Goal: Information Seeking & Learning: Find specific fact

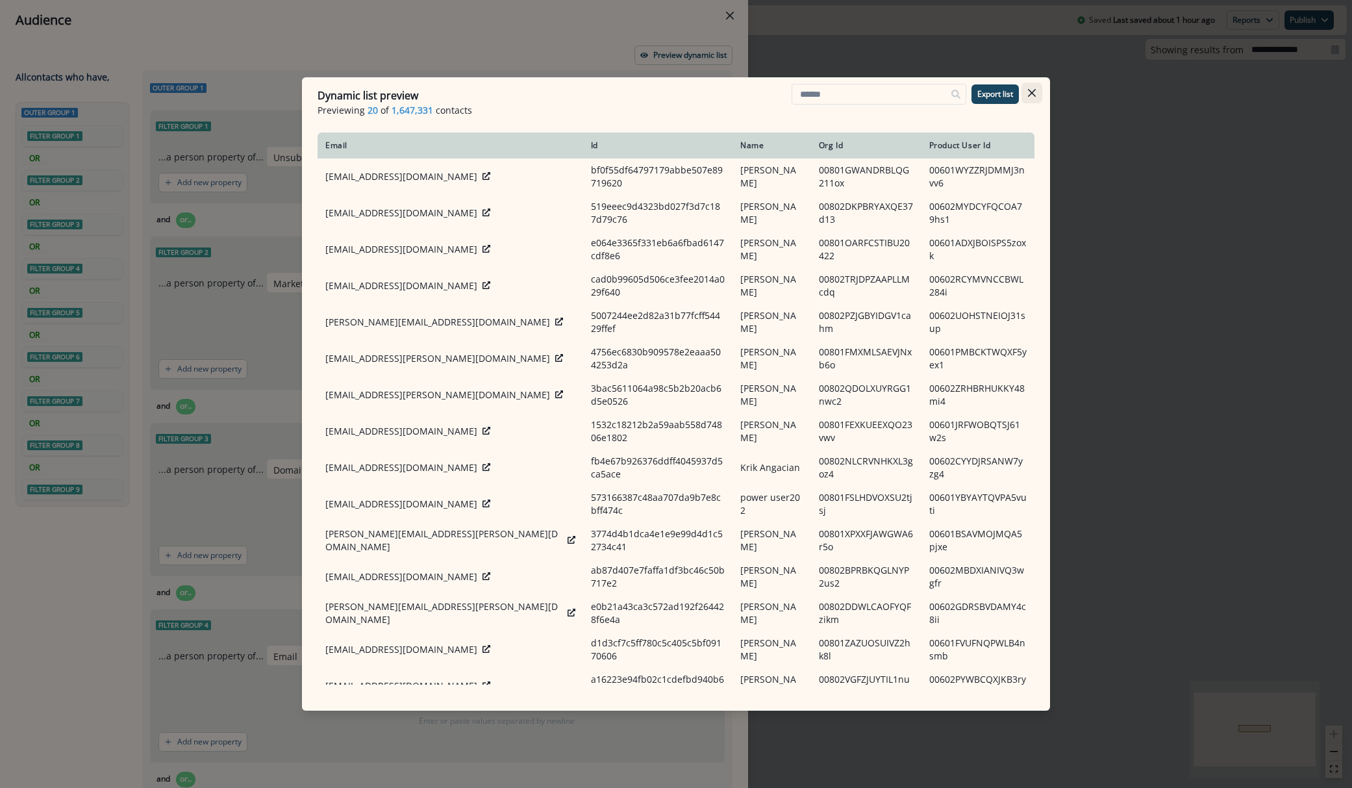
click at [1031, 93] on icon "Close" at bounding box center [1032, 93] width 8 height 8
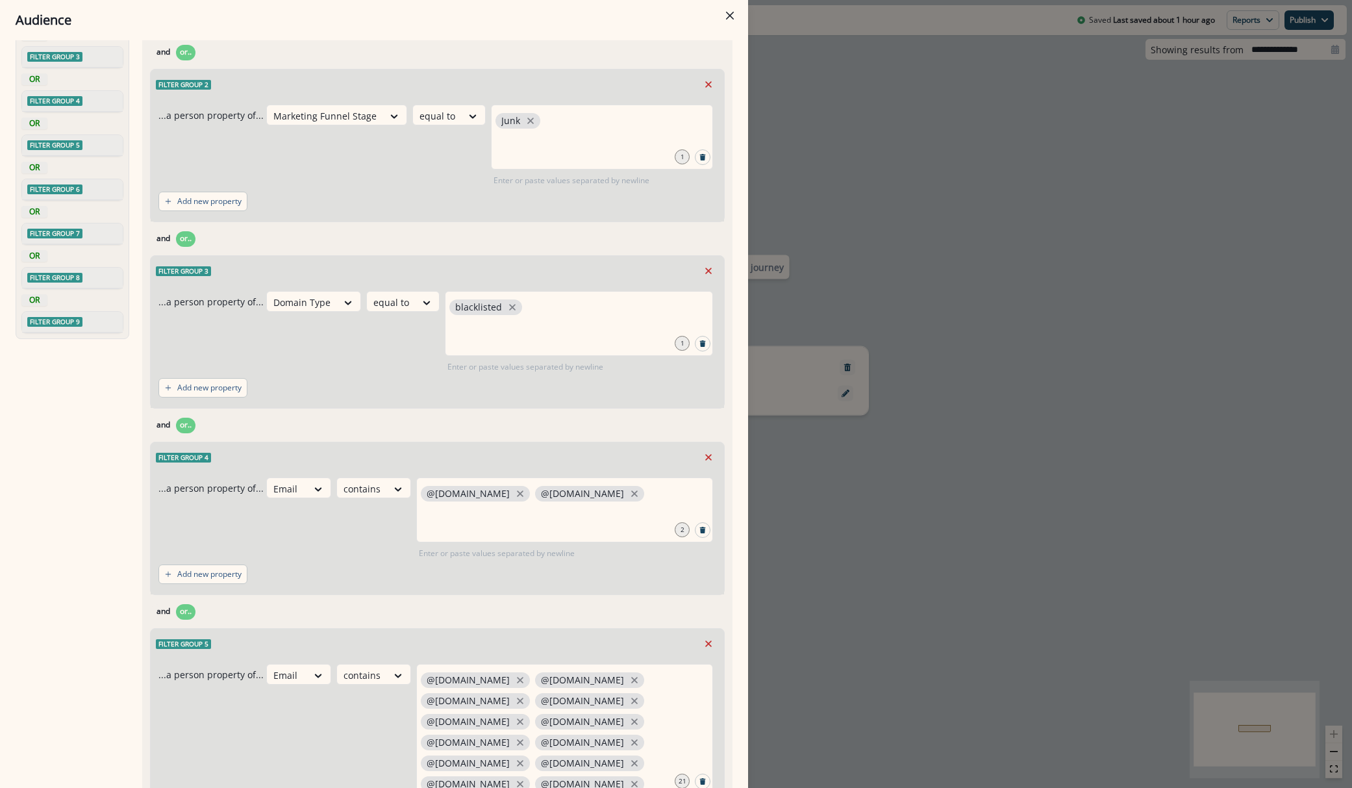
scroll to position [132, 0]
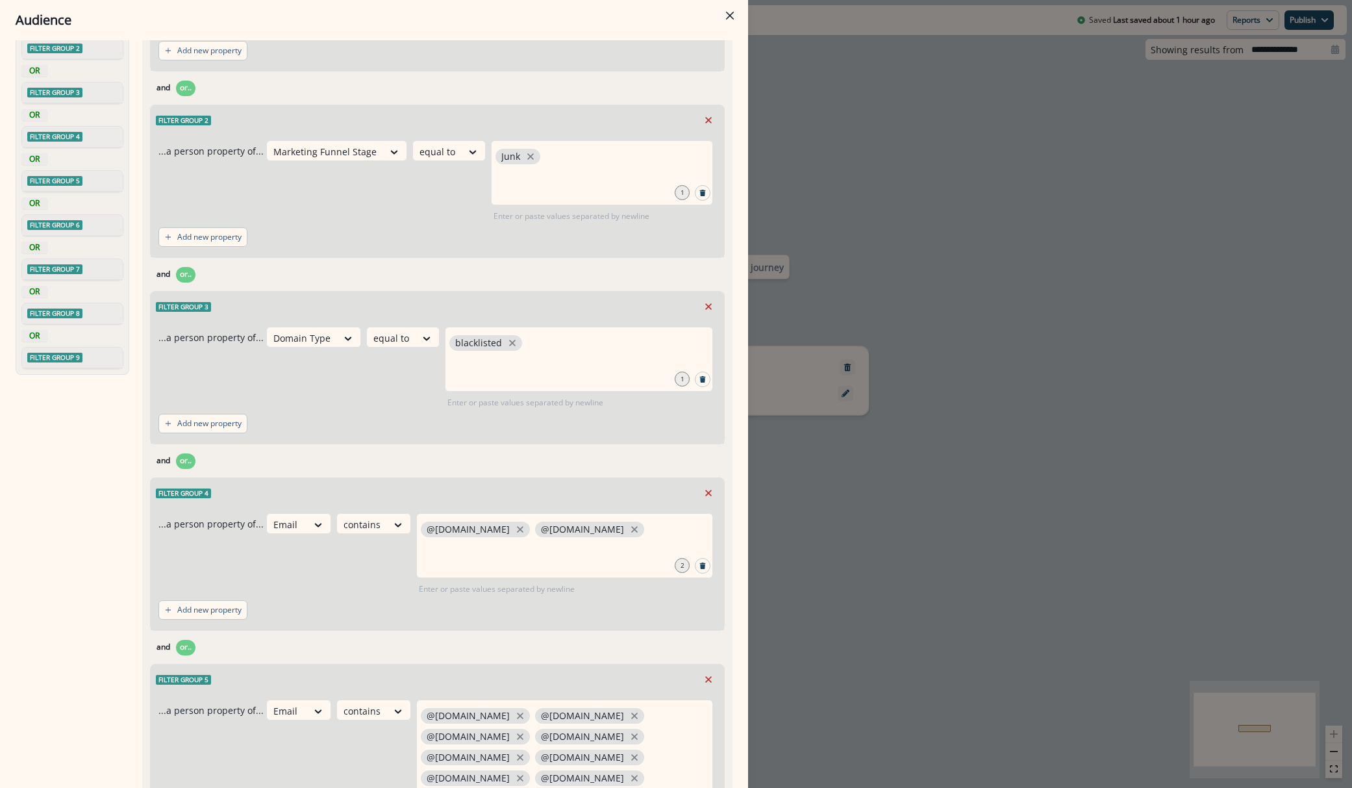
click at [918, 160] on div "Audience Preview dynamic list All contact s who have, Outer group 1 Filter grou…" at bounding box center [676, 394] width 1352 height 788
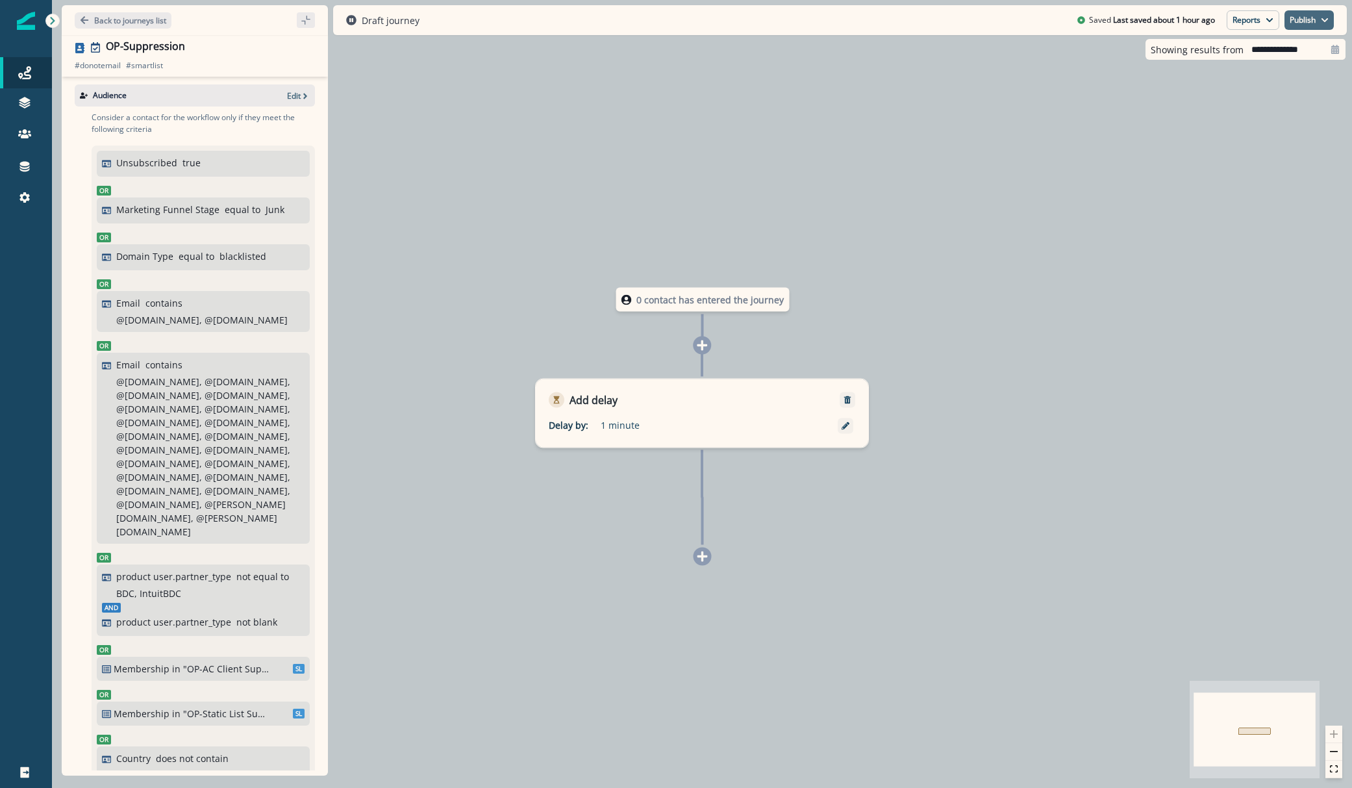
click at [1323, 21] on icon "button" at bounding box center [1325, 20] width 8 height 8
click at [1256, 74] on button "as inactive journey" at bounding box center [1261, 75] width 144 height 23
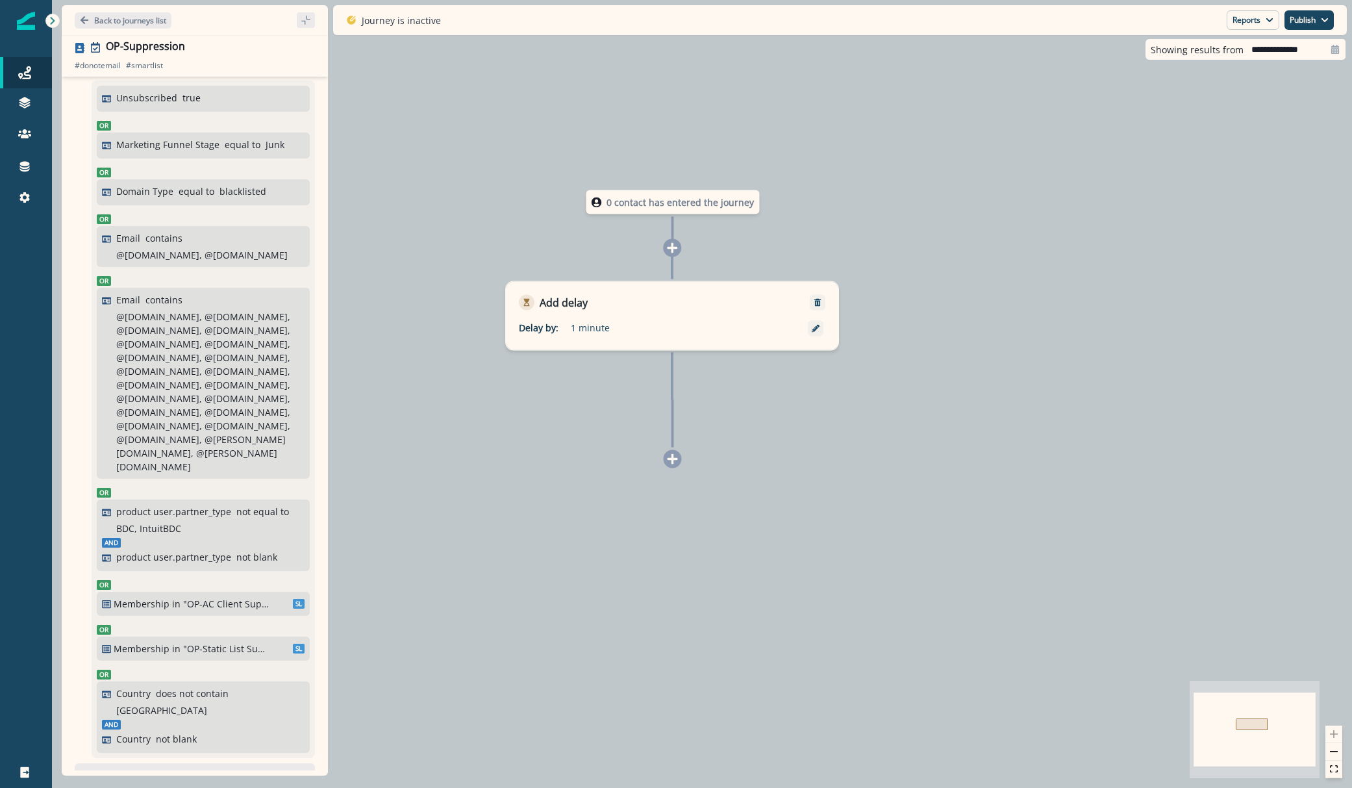
scroll to position [62, 0]
click at [82, 664] on div "Consider a contact for the workflow only if they meet the following criteria Un…" at bounding box center [195, 404] width 240 height 721
drag, startPoint x: 82, startPoint y: 664, endPoint x: 128, endPoint y: 703, distance: 60.8
click at [136, 713] on div "Consider a contact for the workflow only if they meet the following criteria Un…" at bounding box center [195, 404] width 240 height 721
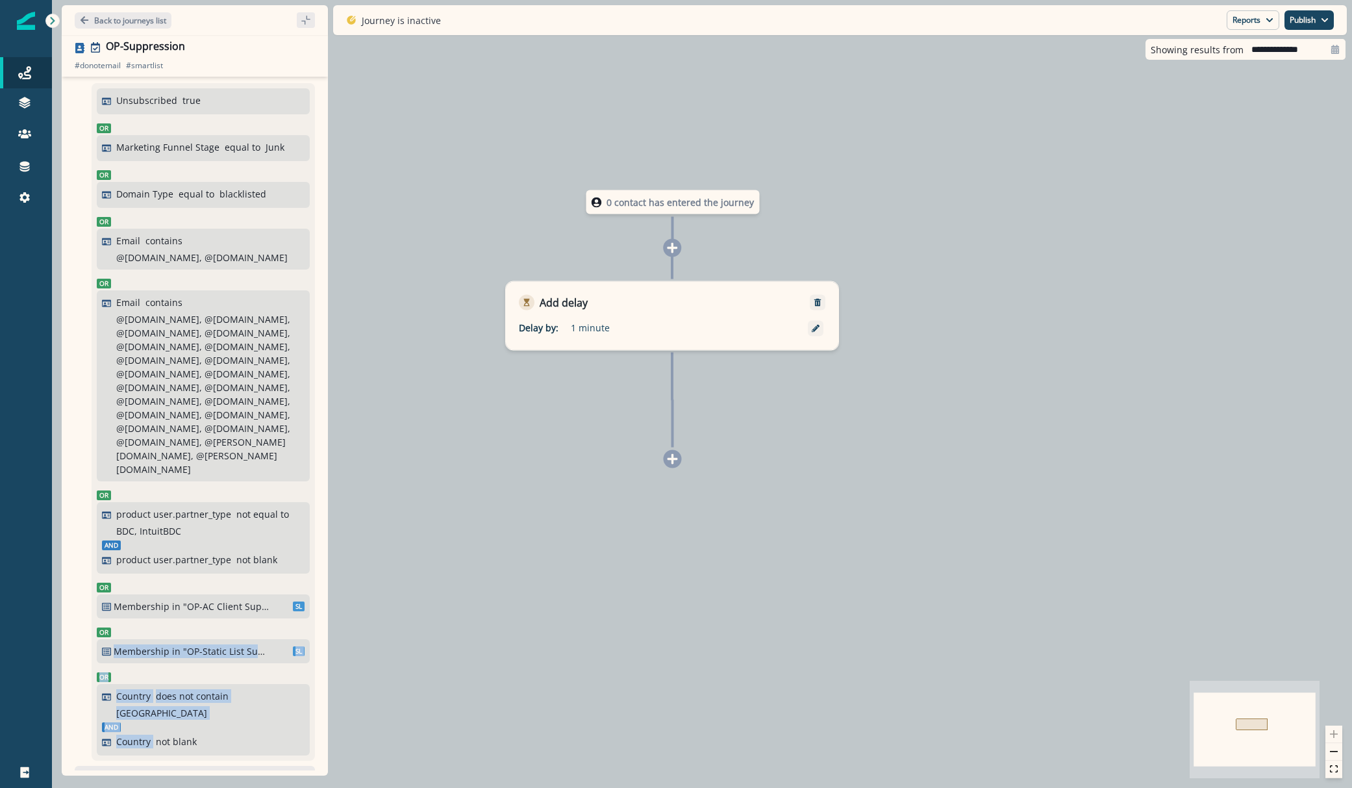
click at [1277, 181] on div "0 contact has entered the journey Add delay Delay by: 1 minute Delay details in…" at bounding box center [702, 394] width 1300 height 788
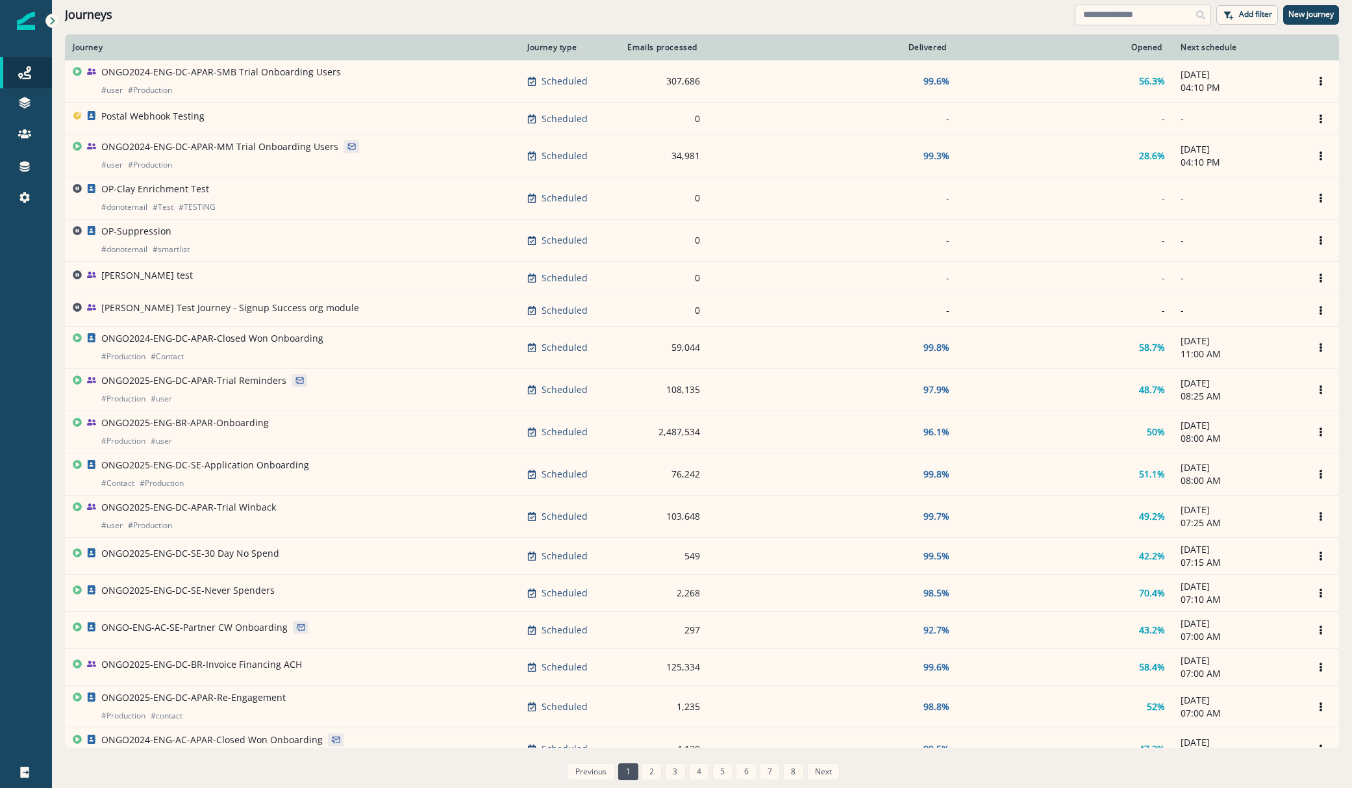
click at [1127, 9] on input at bounding box center [1143, 15] width 136 height 21
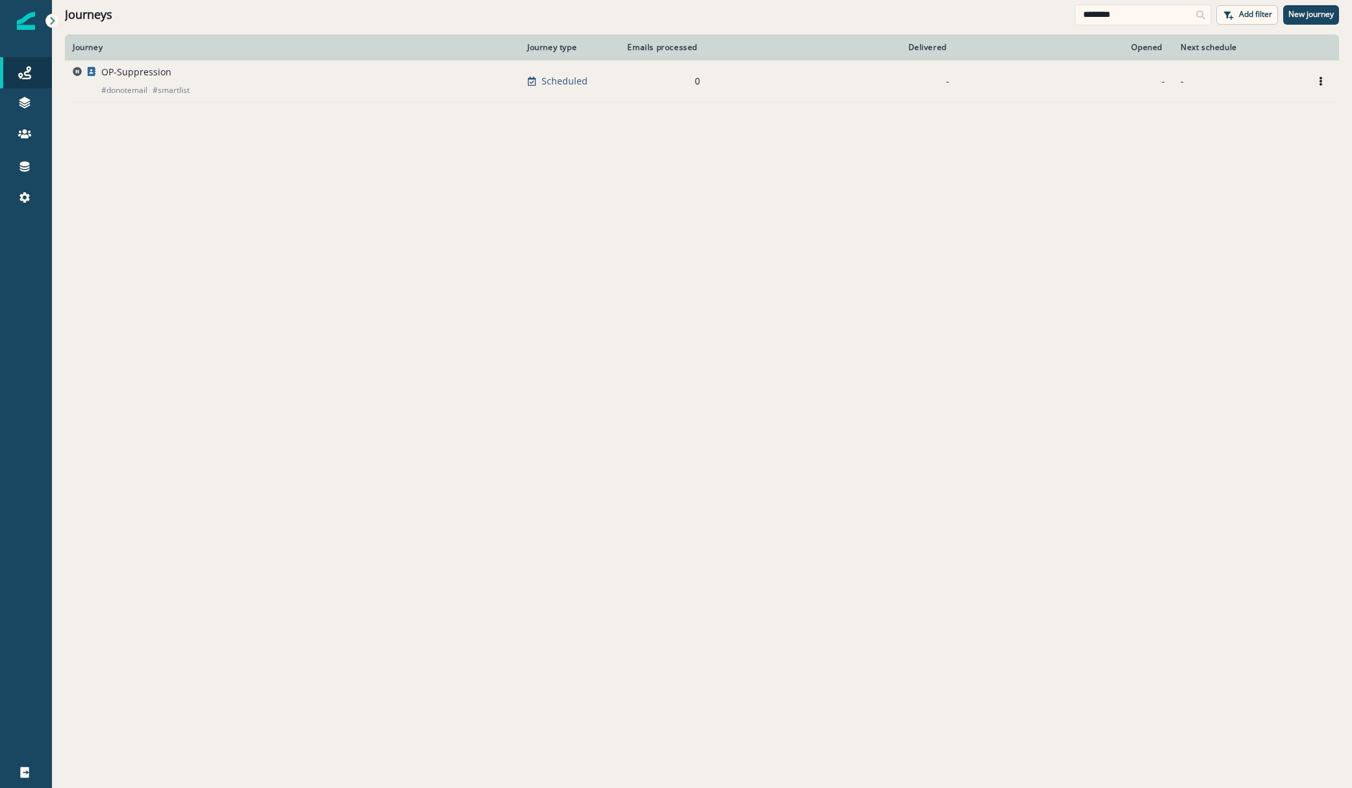
type input "********"
click at [142, 78] on p "OP-Suppression" at bounding box center [136, 72] width 70 height 13
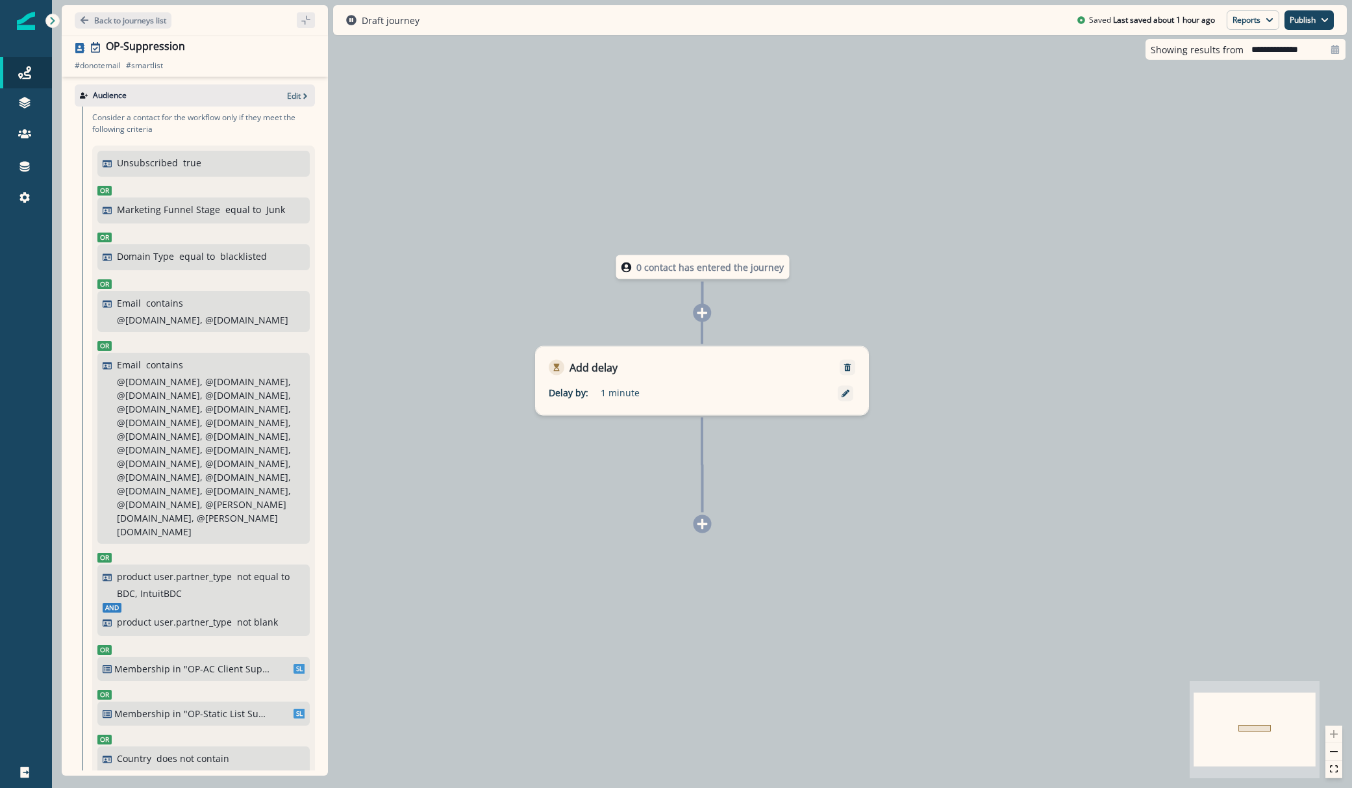
click at [290, 101] on div "Audience Edit" at bounding box center [195, 95] width 240 height 22
click at [290, 99] on p "Edit" at bounding box center [294, 95] width 14 height 11
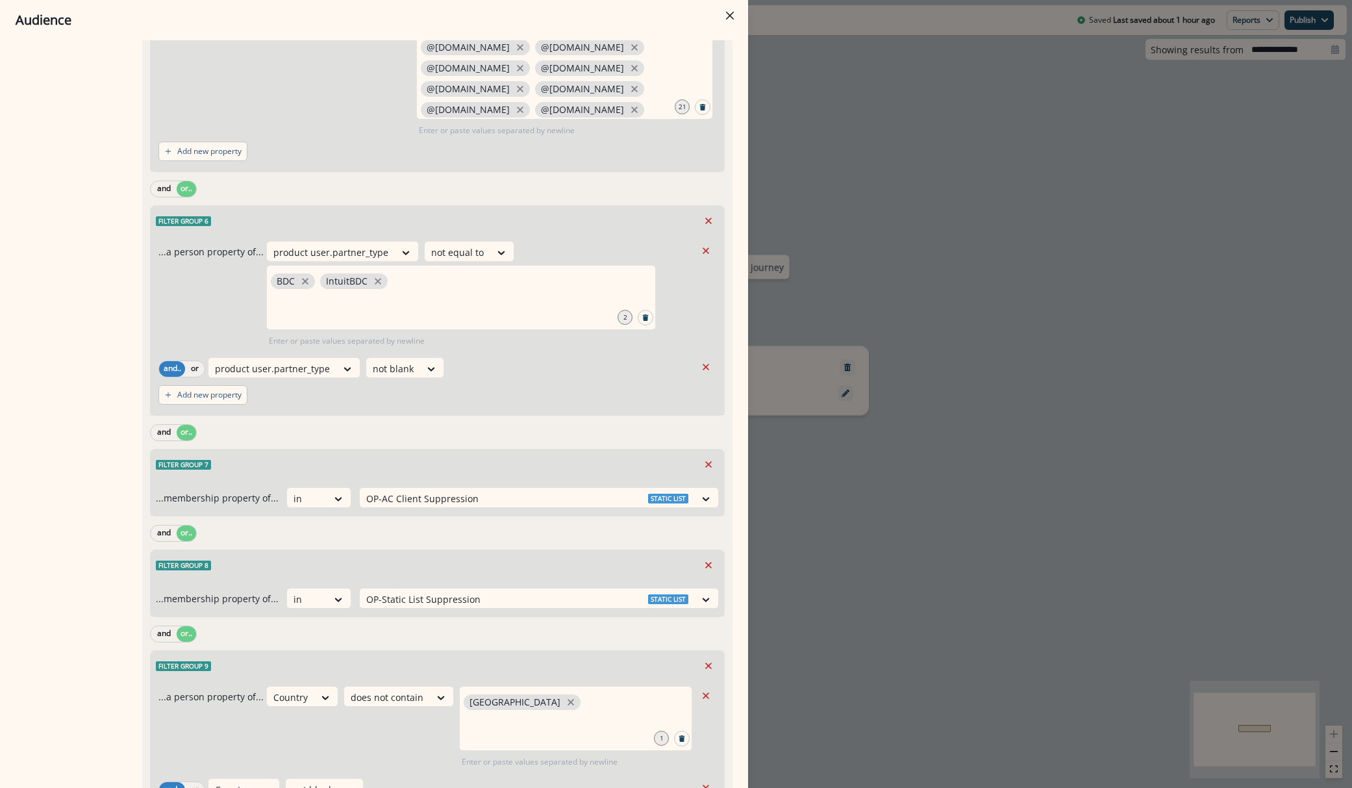
scroll to position [976, 0]
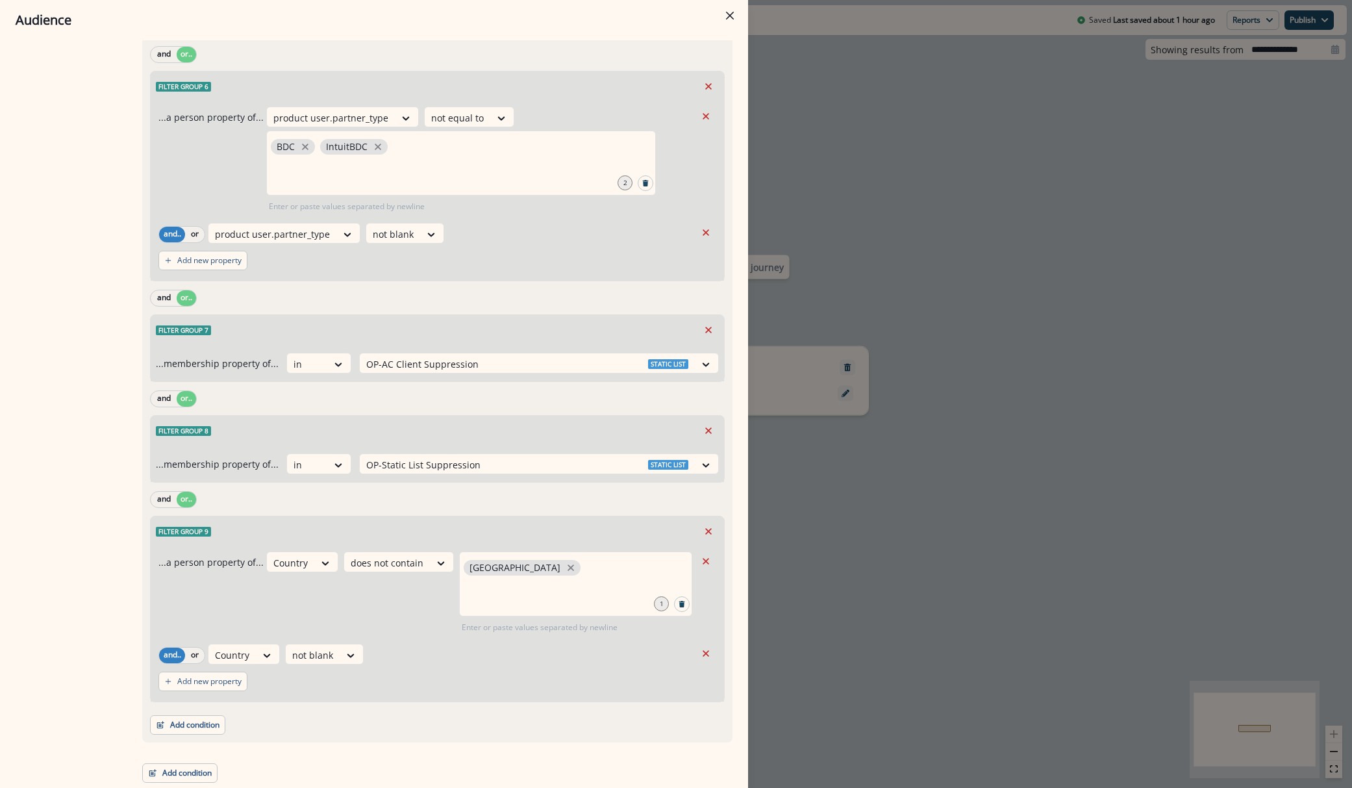
click at [892, 115] on div "Audience Preview dynamic list All contact s who have, Outer group 1 Filter grou…" at bounding box center [676, 394] width 1352 height 788
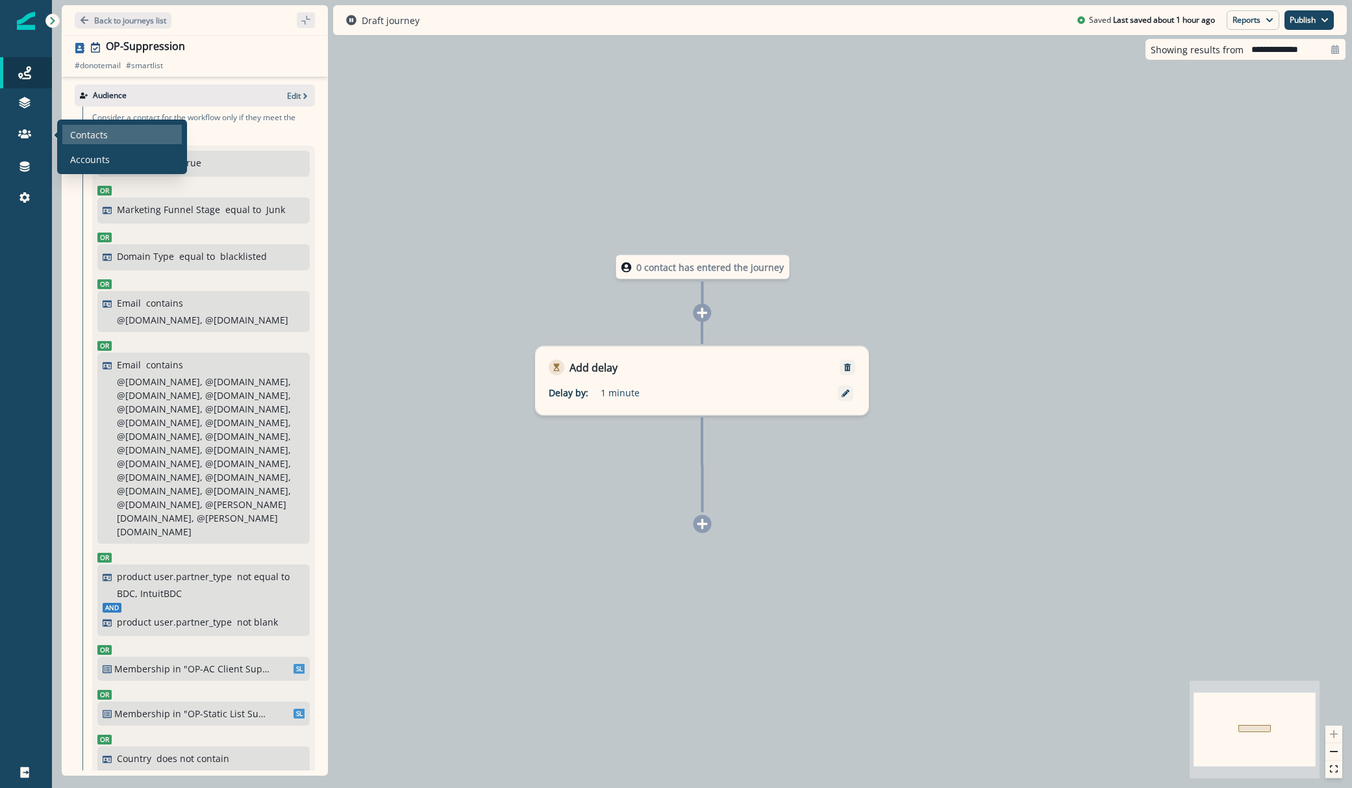
drag, startPoint x: 85, startPoint y: 133, endPoint x: 92, endPoint y: 133, distance: 7.1
click at [85, 133] on p "Contacts" at bounding box center [89, 135] width 38 height 14
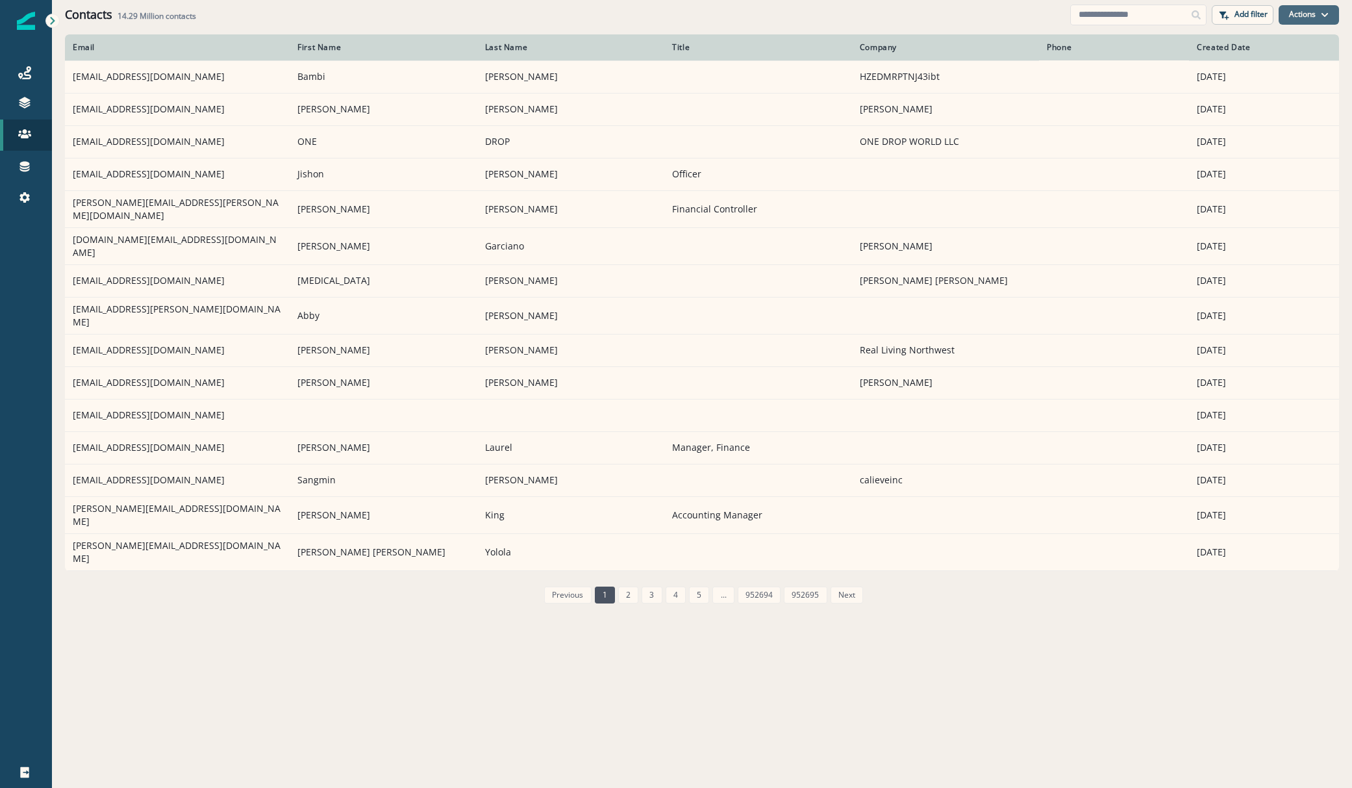
click at [1322, 11] on icon "button" at bounding box center [1325, 15] width 8 height 8
click at [1323, 8] on button "Actions" at bounding box center [1309, 14] width 60 height 19
click at [1236, 20] on button "Add filter" at bounding box center [1243, 14] width 62 height 19
click at [1240, 16] on p "Add filter" at bounding box center [1250, 14] width 33 height 9
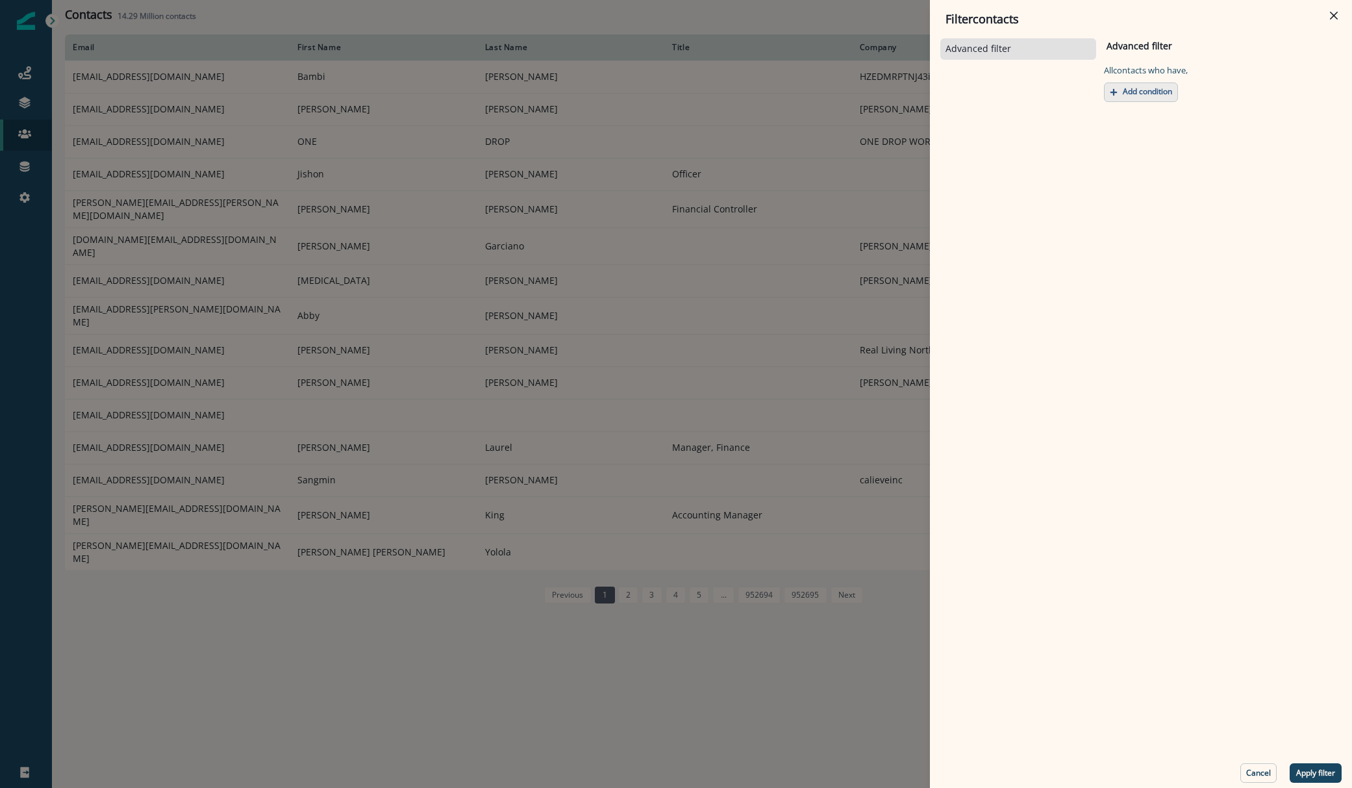
click at [1156, 88] on p "Add condition" at bounding box center [1147, 91] width 49 height 9
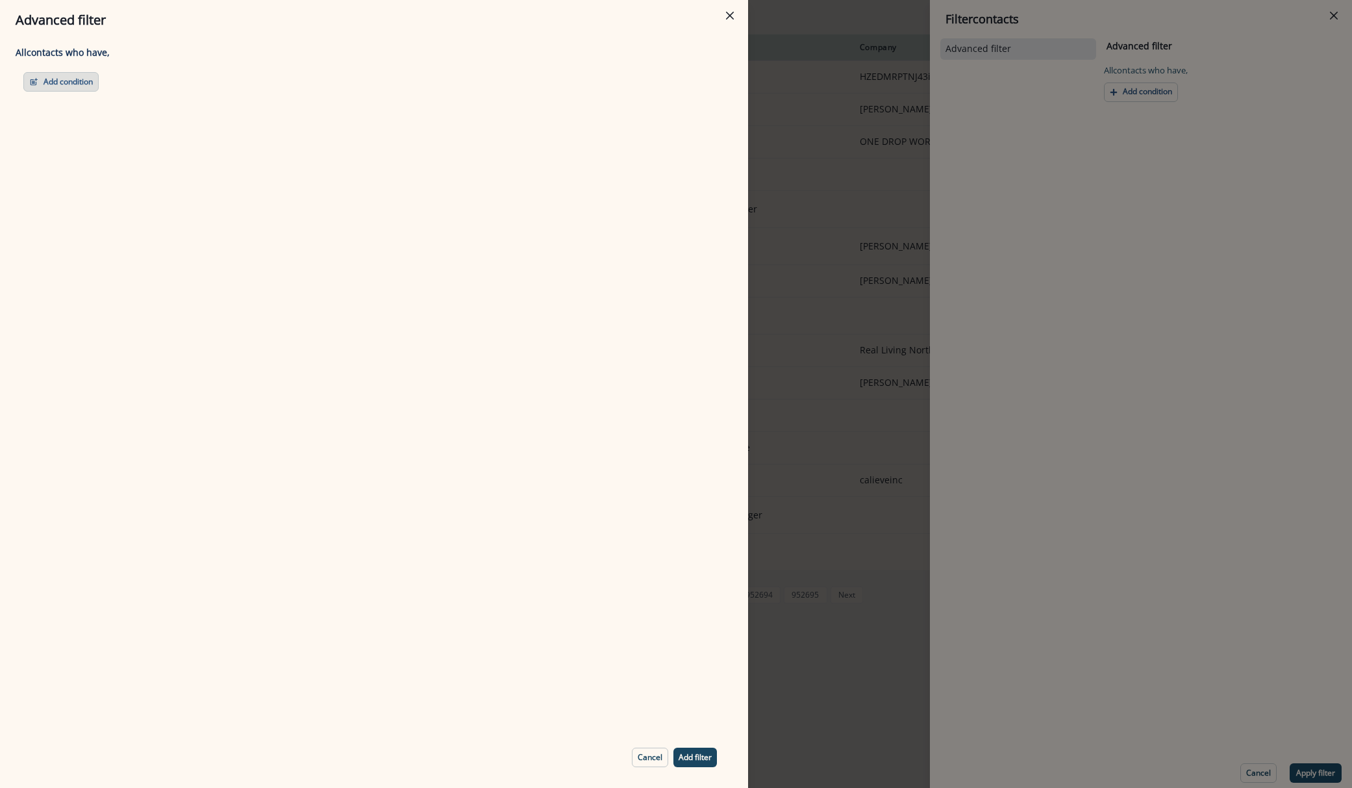
click at [40, 82] on button "Add condition" at bounding box center [60, 81] width 75 height 19
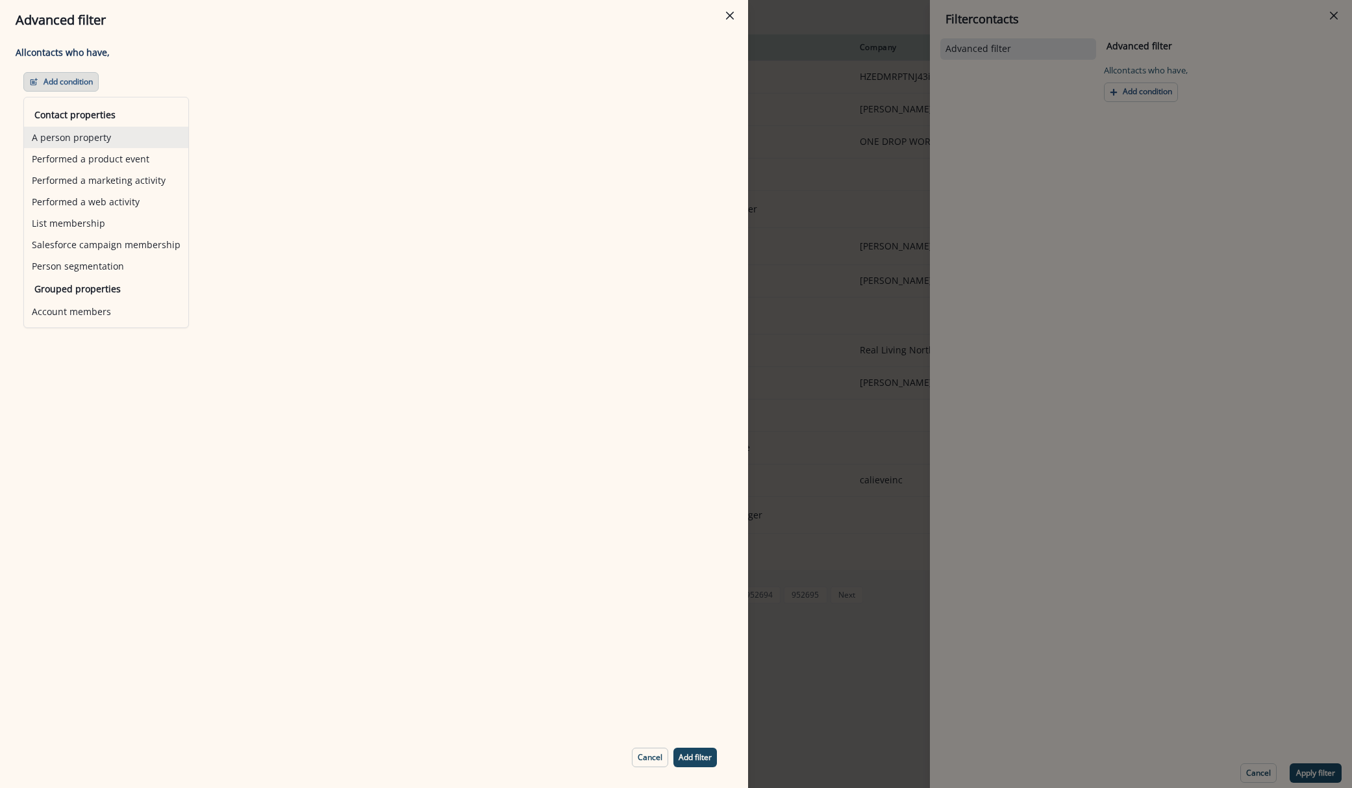
click at [94, 140] on button "A person property" at bounding box center [106, 137] width 164 height 21
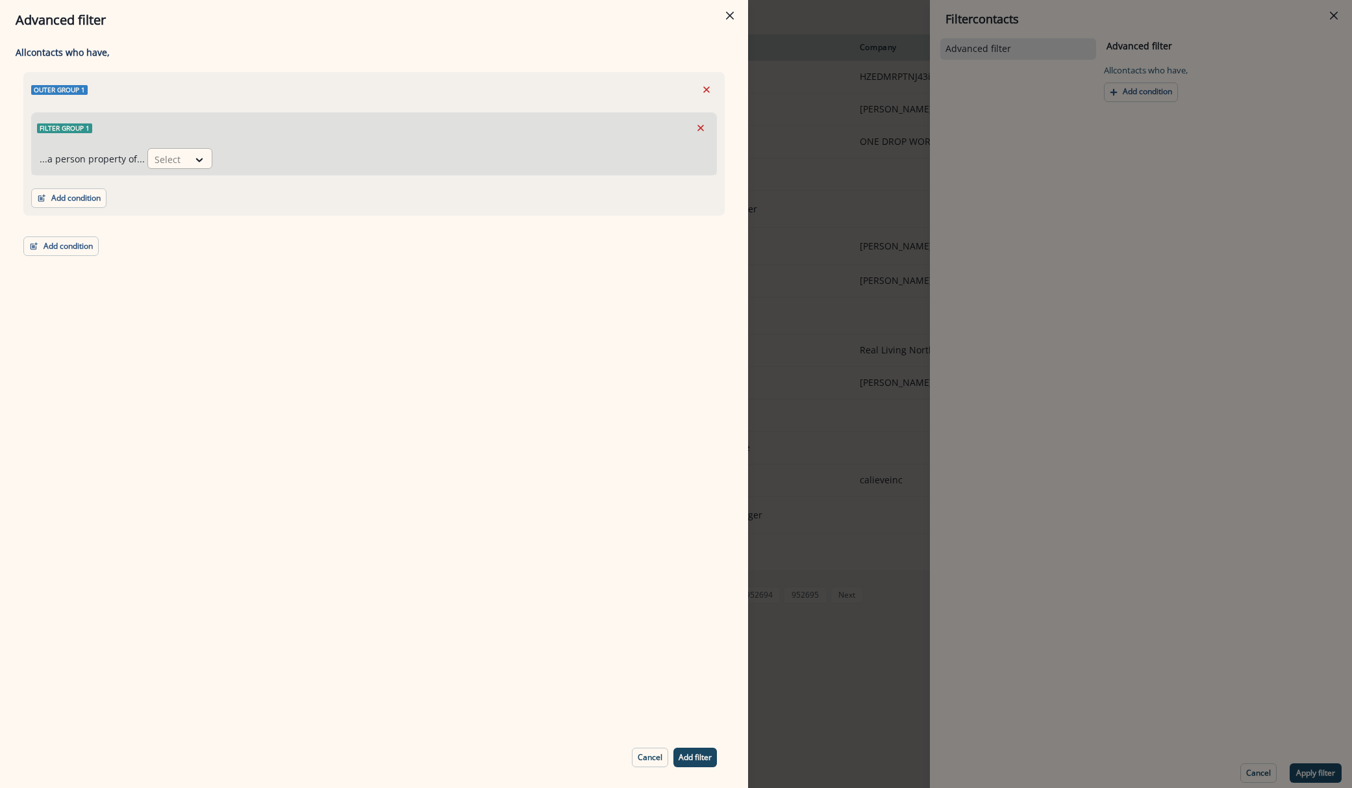
click at [155, 158] on div at bounding box center [168, 159] width 27 height 16
type input "*******"
click at [291, 158] on div at bounding box center [287, 159] width 27 height 16
click at [290, 211] on div "true" at bounding box center [293, 213] width 65 height 24
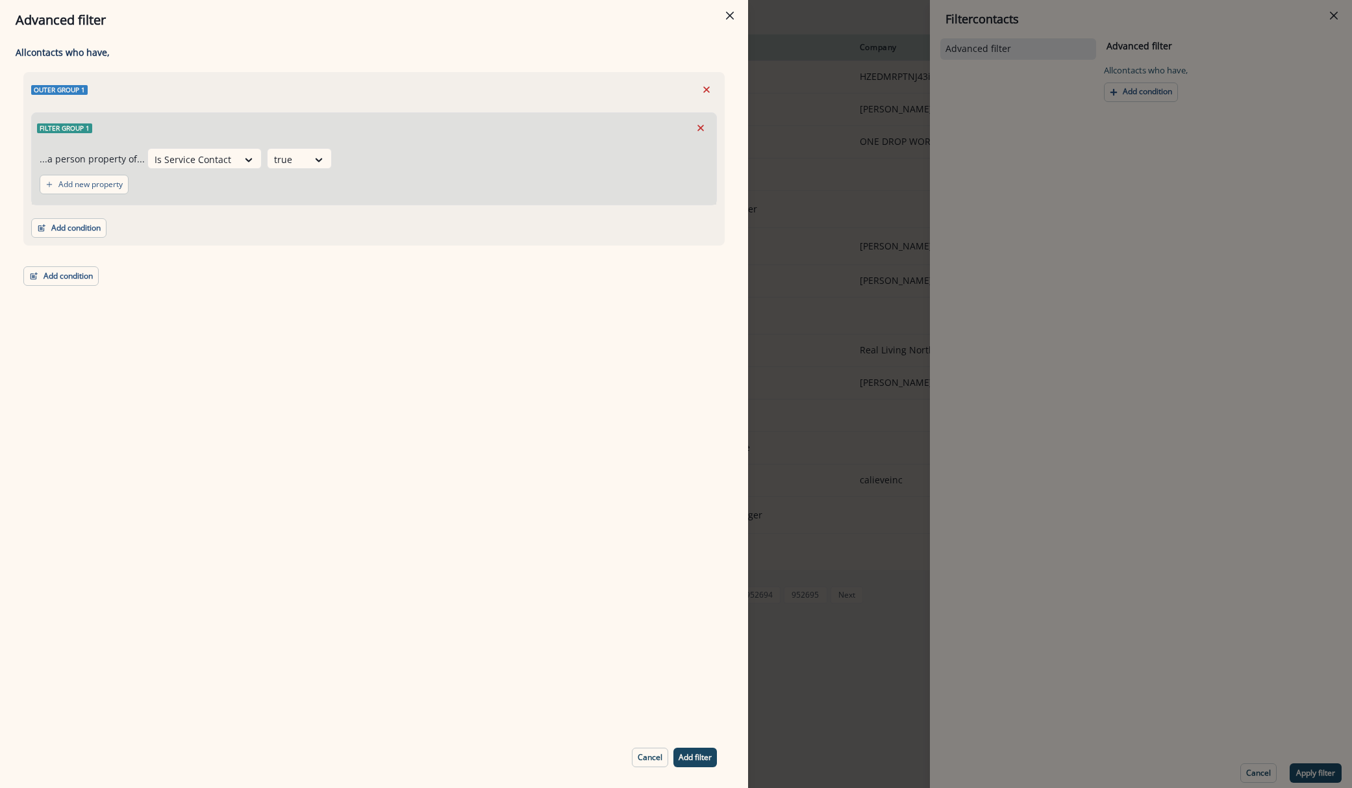
click at [693, 744] on footer "Cancel Add filter" at bounding box center [674, 757] width 116 height 40
click at [695, 755] on p "Add filter" at bounding box center [695, 757] width 33 height 9
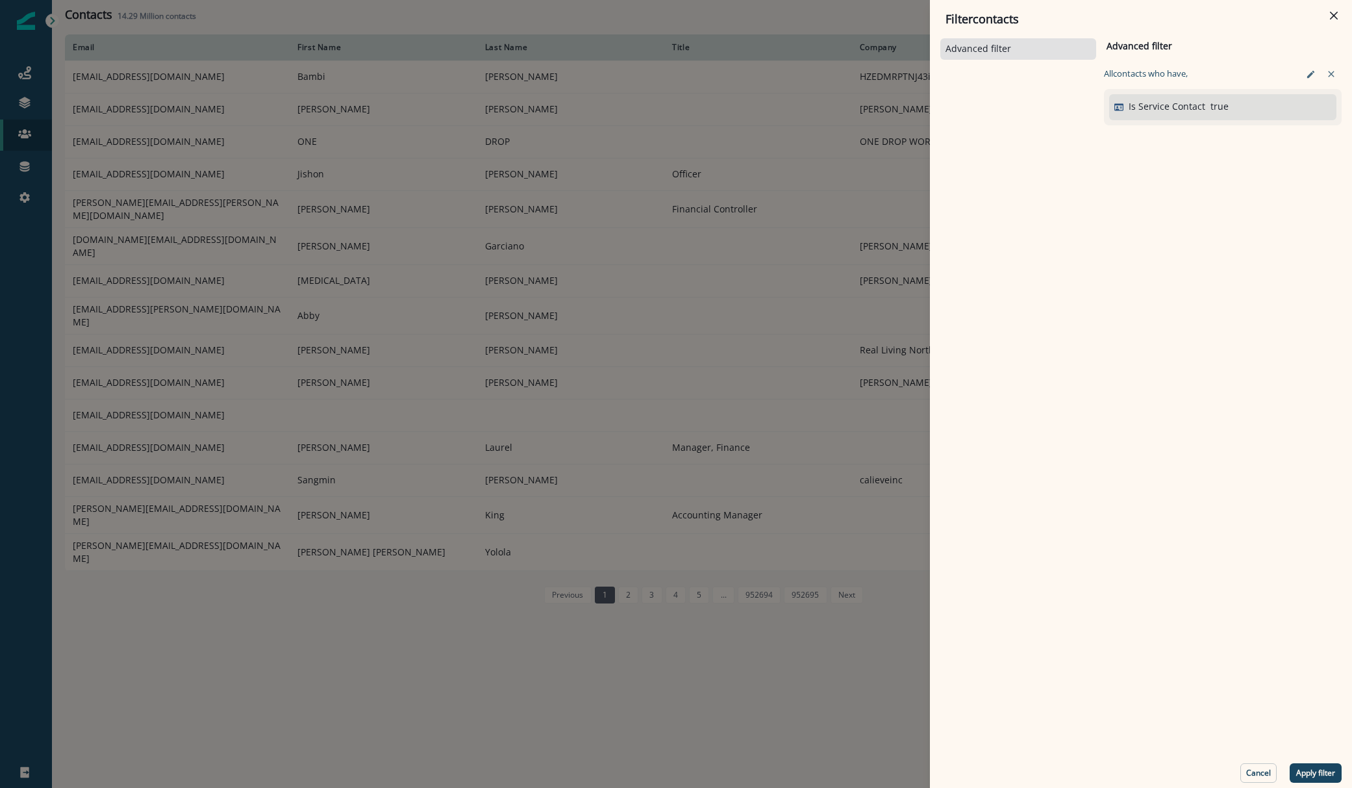
click at [695, 755] on div "Filter contacts Advanced filter Advanced filter Clear All contact s who have, I…" at bounding box center [676, 394] width 1352 height 788
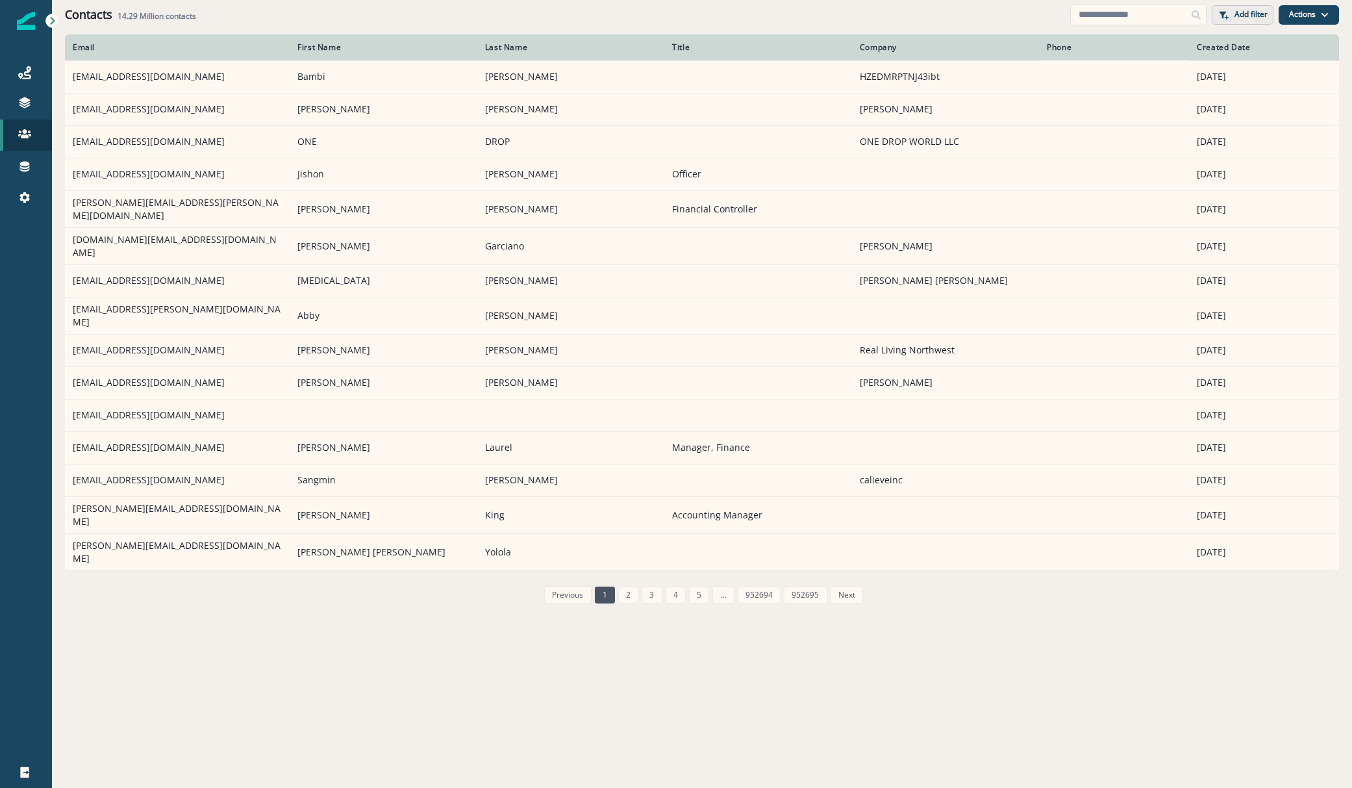
click at [1245, 10] on p "Add filter" at bounding box center [1250, 14] width 33 height 9
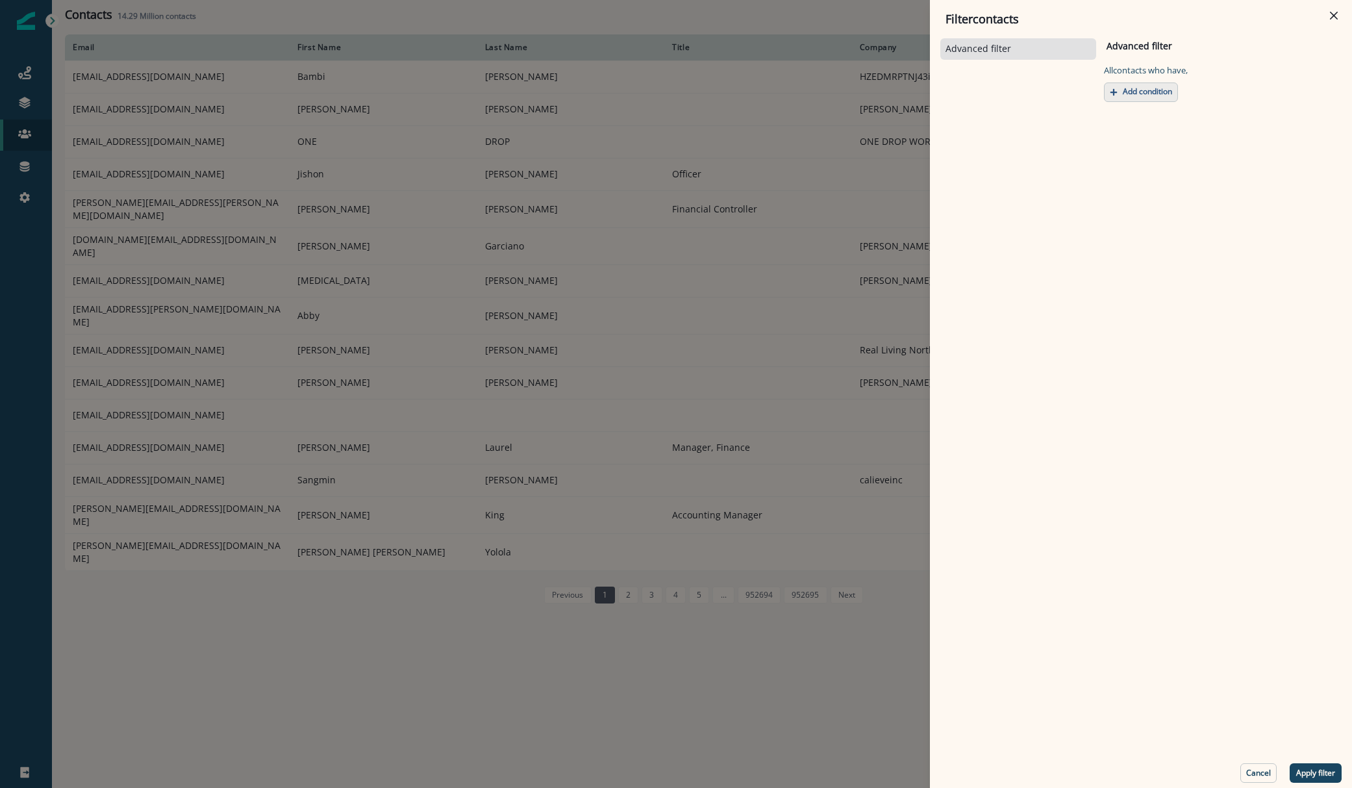
click at [1140, 94] on p "Add condition" at bounding box center [1147, 91] width 49 height 9
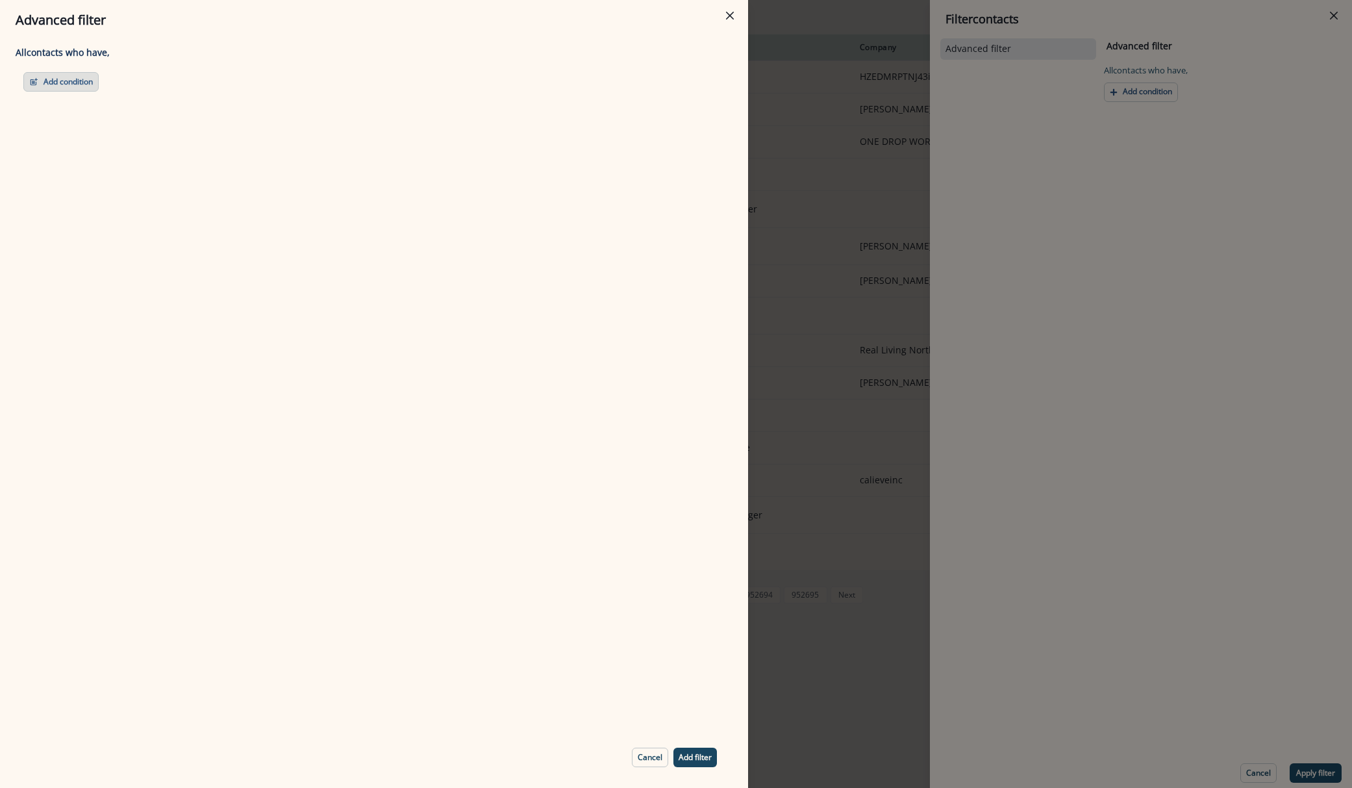
click at [75, 83] on button "Add condition" at bounding box center [60, 81] width 75 height 19
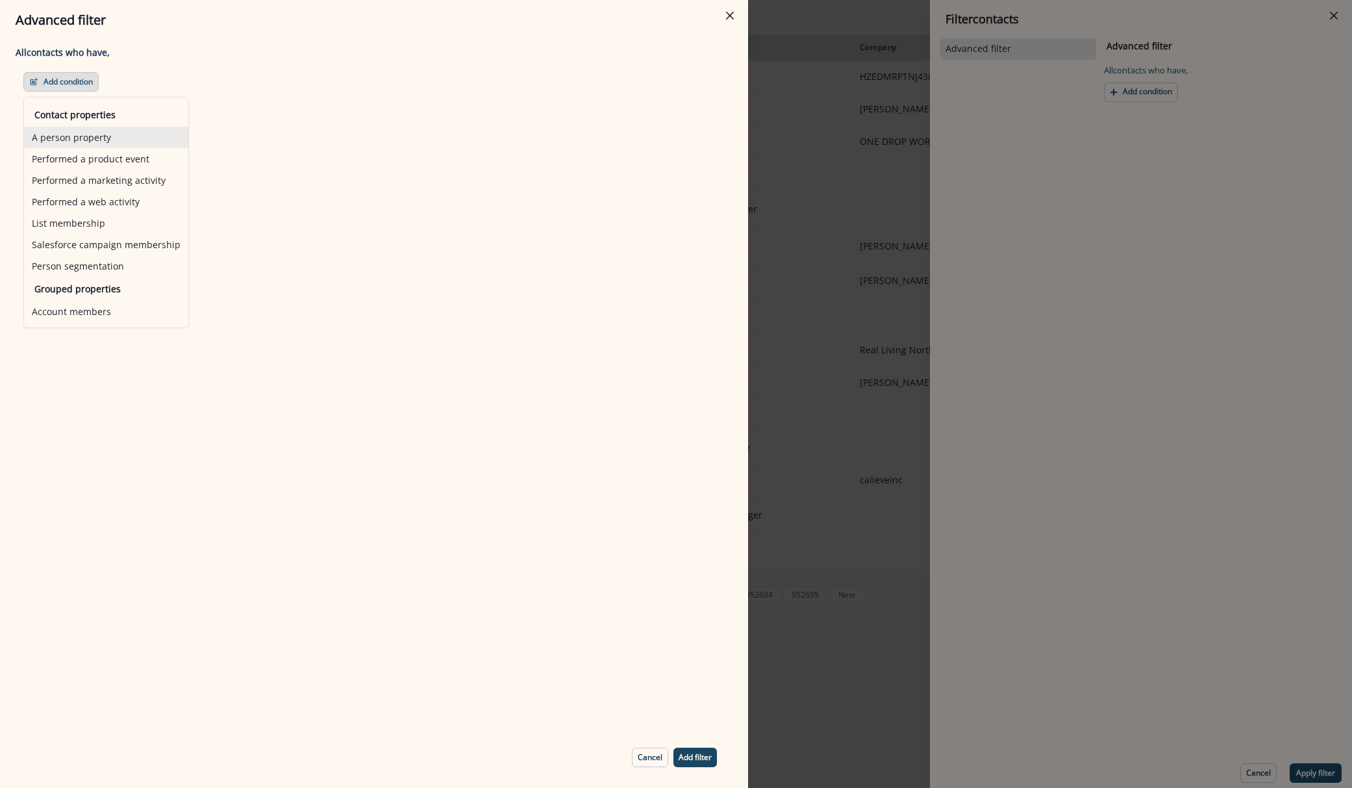
click at [122, 147] on button "A person property" at bounding box center [106, 137] width 164 height 21
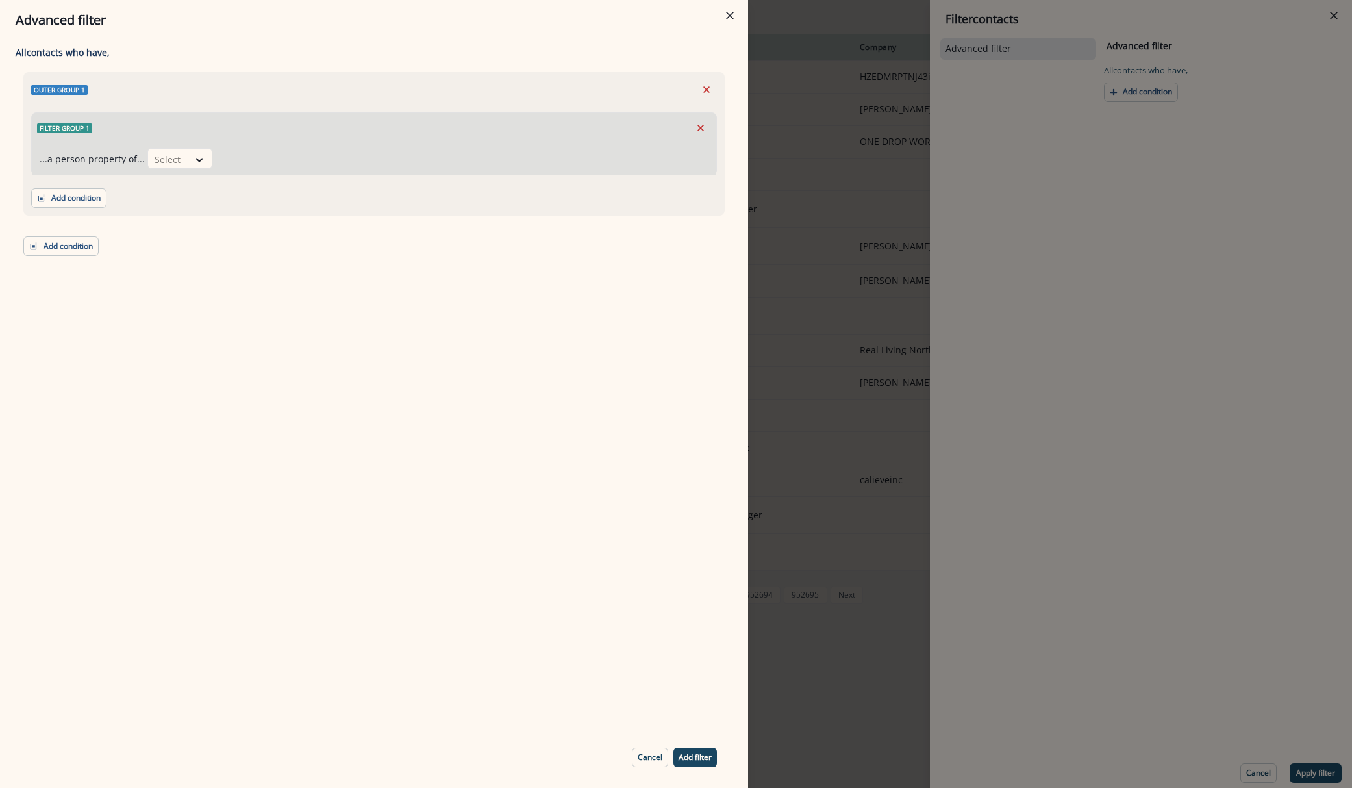
click at [122, 147] on div "...a person property of... Select" at bounding box center [374, 159] width 684 height 32
click at [182, 154] on div "Select" at bounding box center [168, 159] width 40 height 21
type input "***"
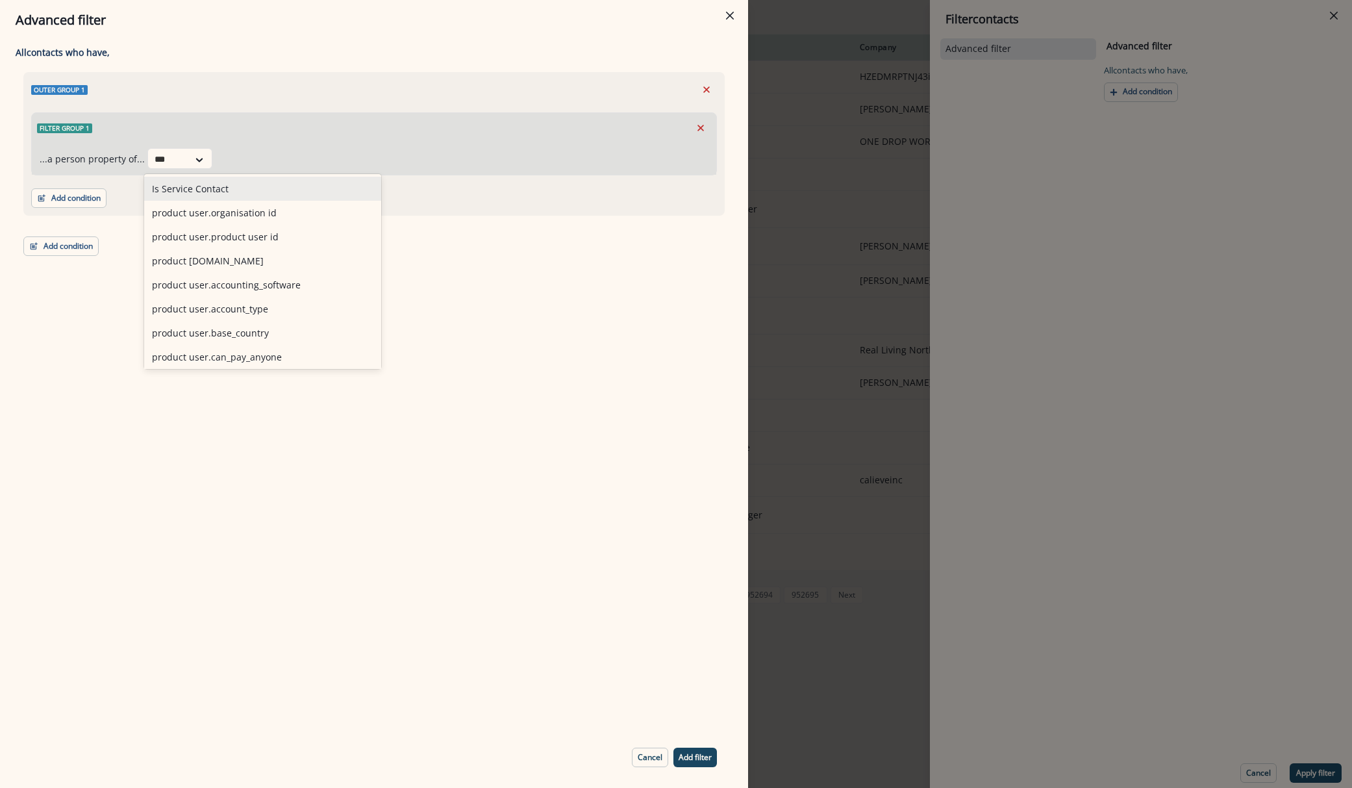
click at [218, 193] on div "Is Service Contact" at bounding box center [262, 189] width 237 height 24
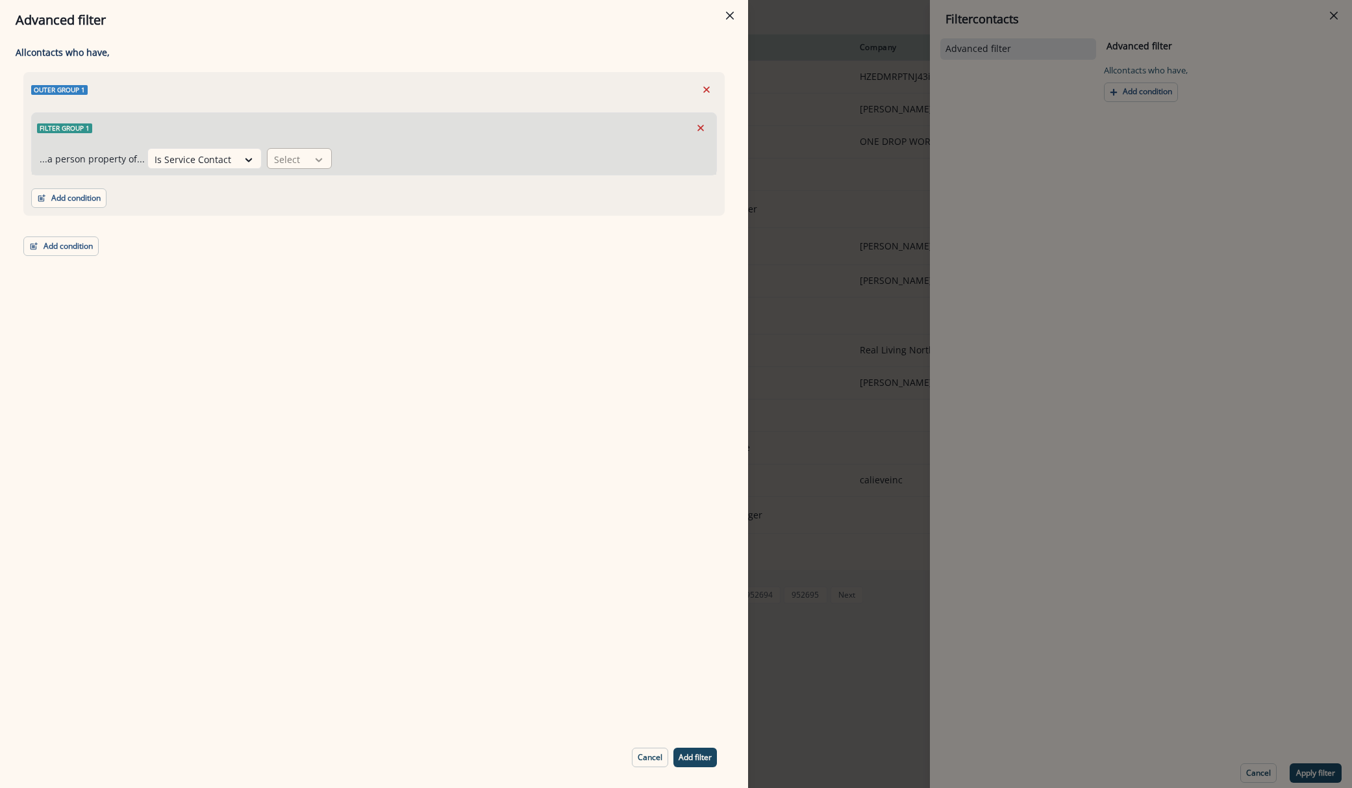
click at [308, 158] on div at bounding box center [319, 159] width 22 height 13
click at [290, 218] on div "true" at bounding box center [293, 213] width 65 height 24
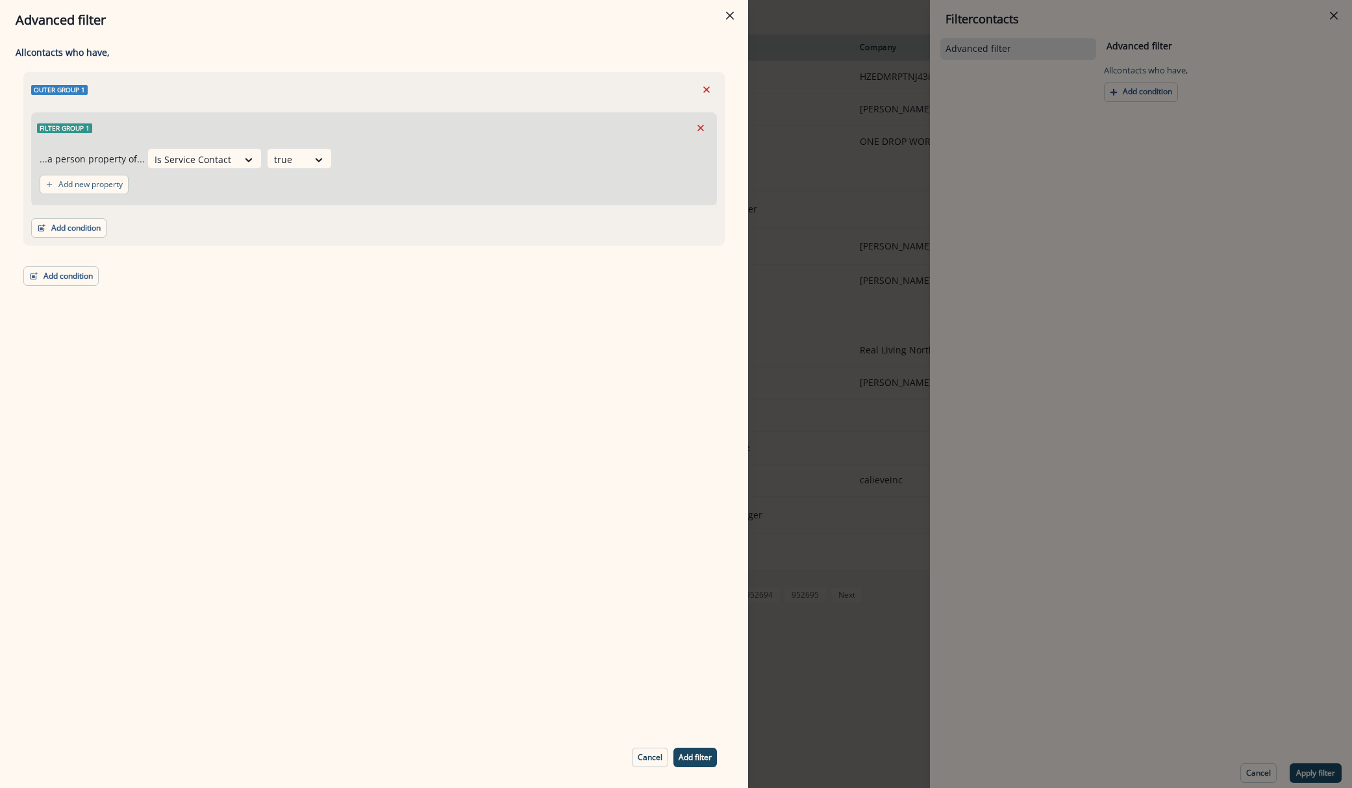
click at [701, 763] on button "Add filter" at bounding box center [695, 756] width 44 height 19
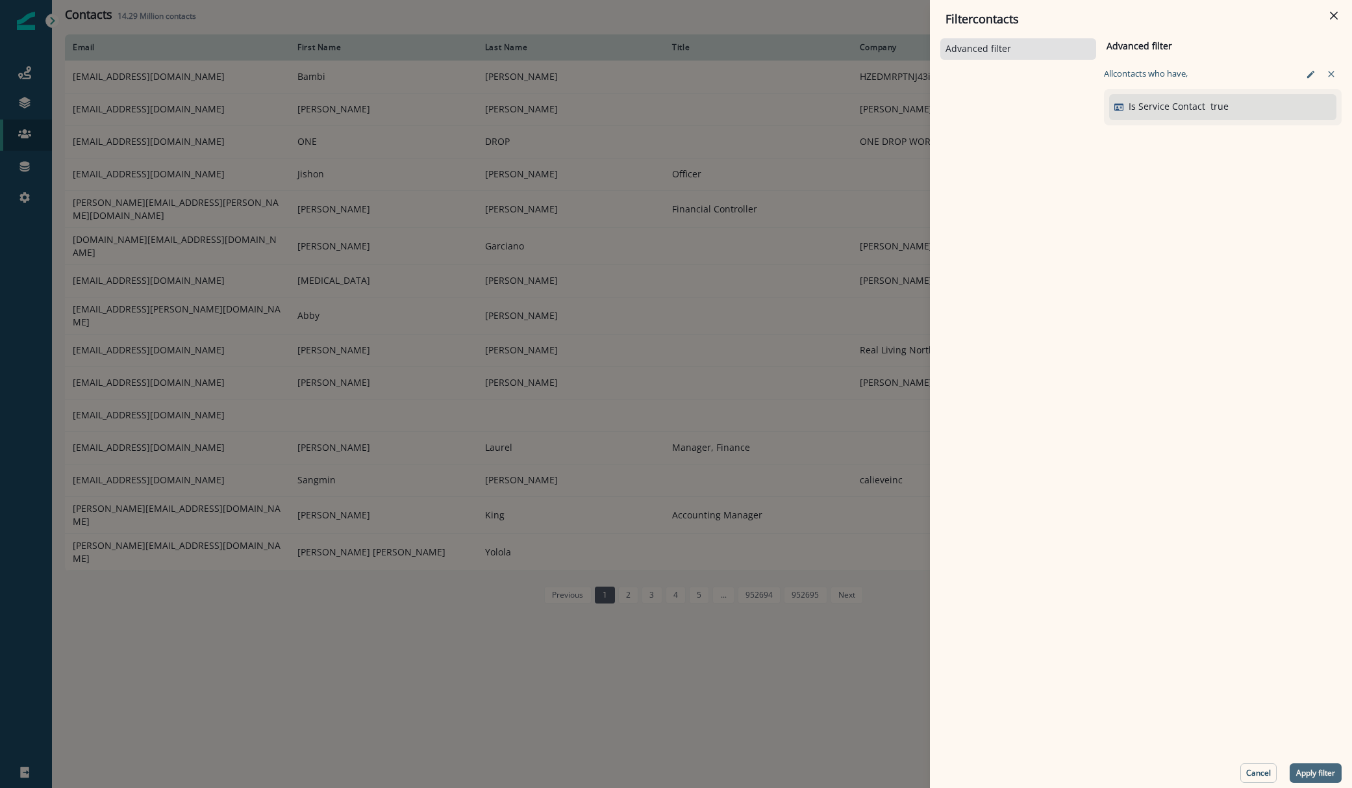
click at [1322, 771] on p "Apply filter" at bounding box center [1315, 772] width 39 height 9
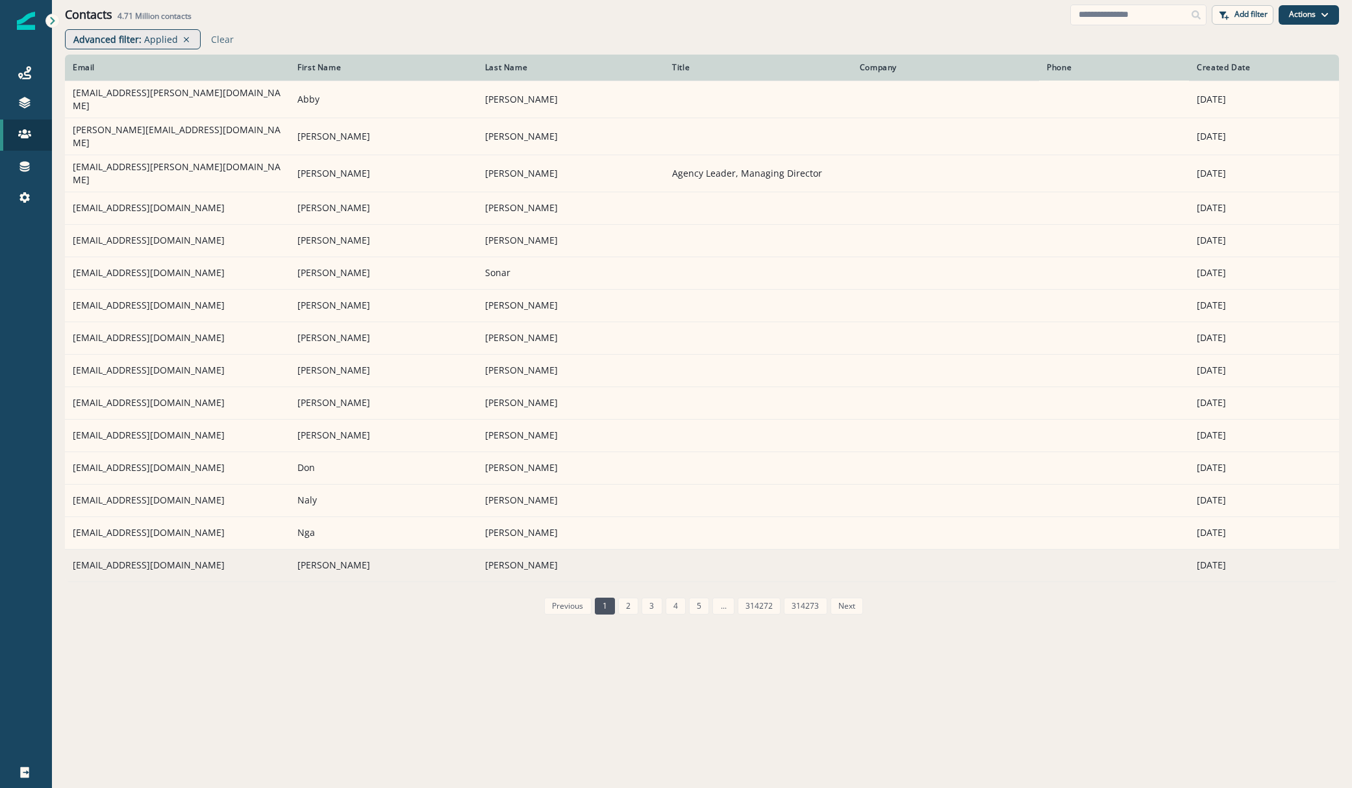
click at [156, 554] on td "jeverett@stmasb.org" at bounding box center [177, 565] width 225 height 32
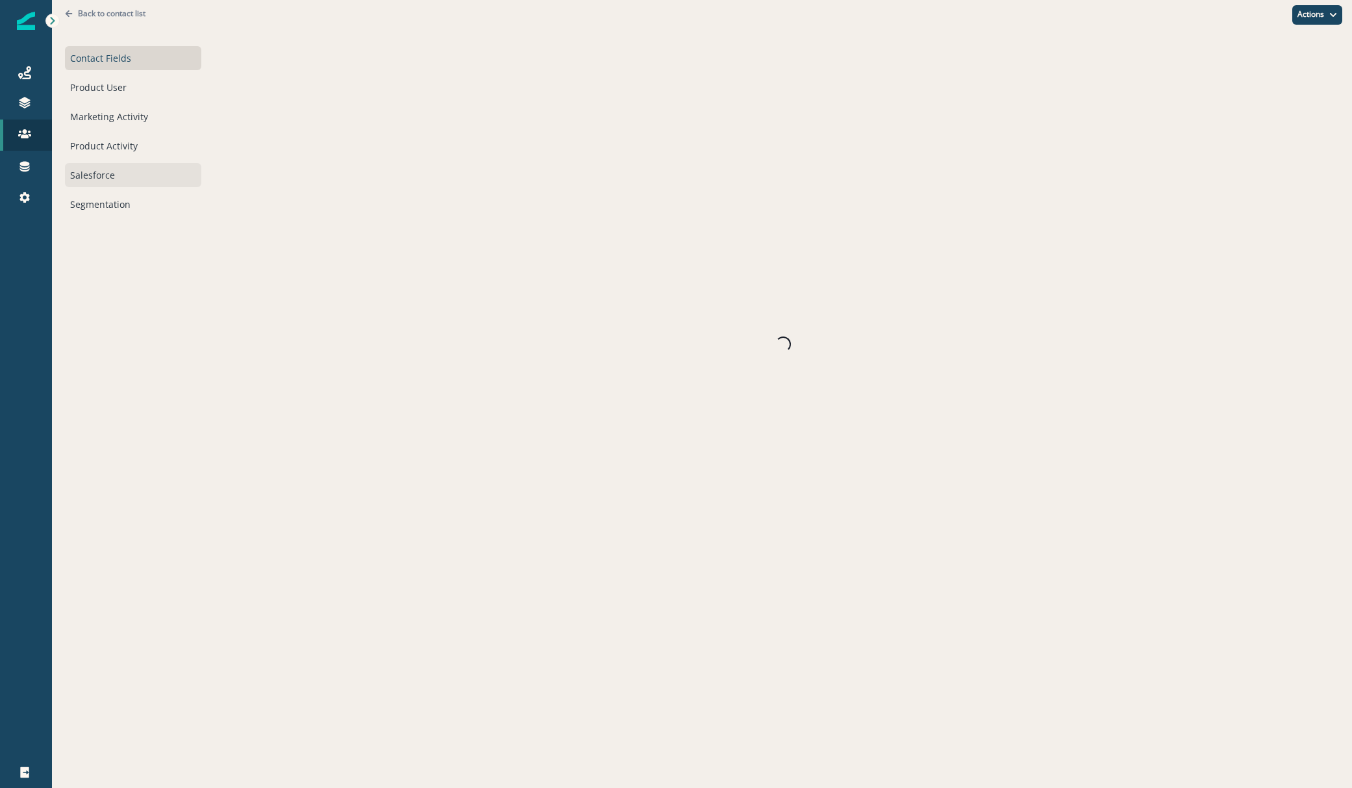
click at [100, 171] on div "Salesforce" at bounding box center [133, 175] width 136 height 24
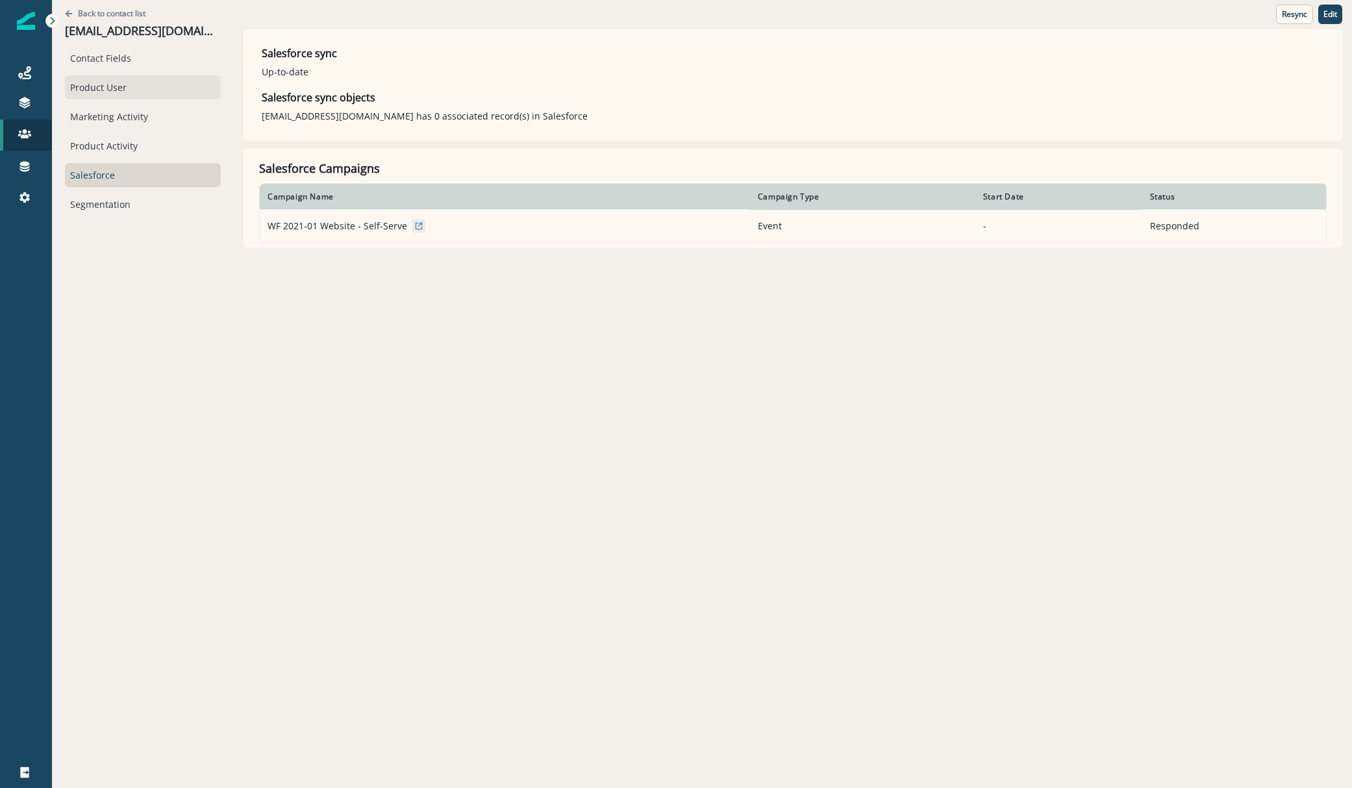
click at [125, 97] on div "Product User" at bounding box center [143, 87] width 156 height 24
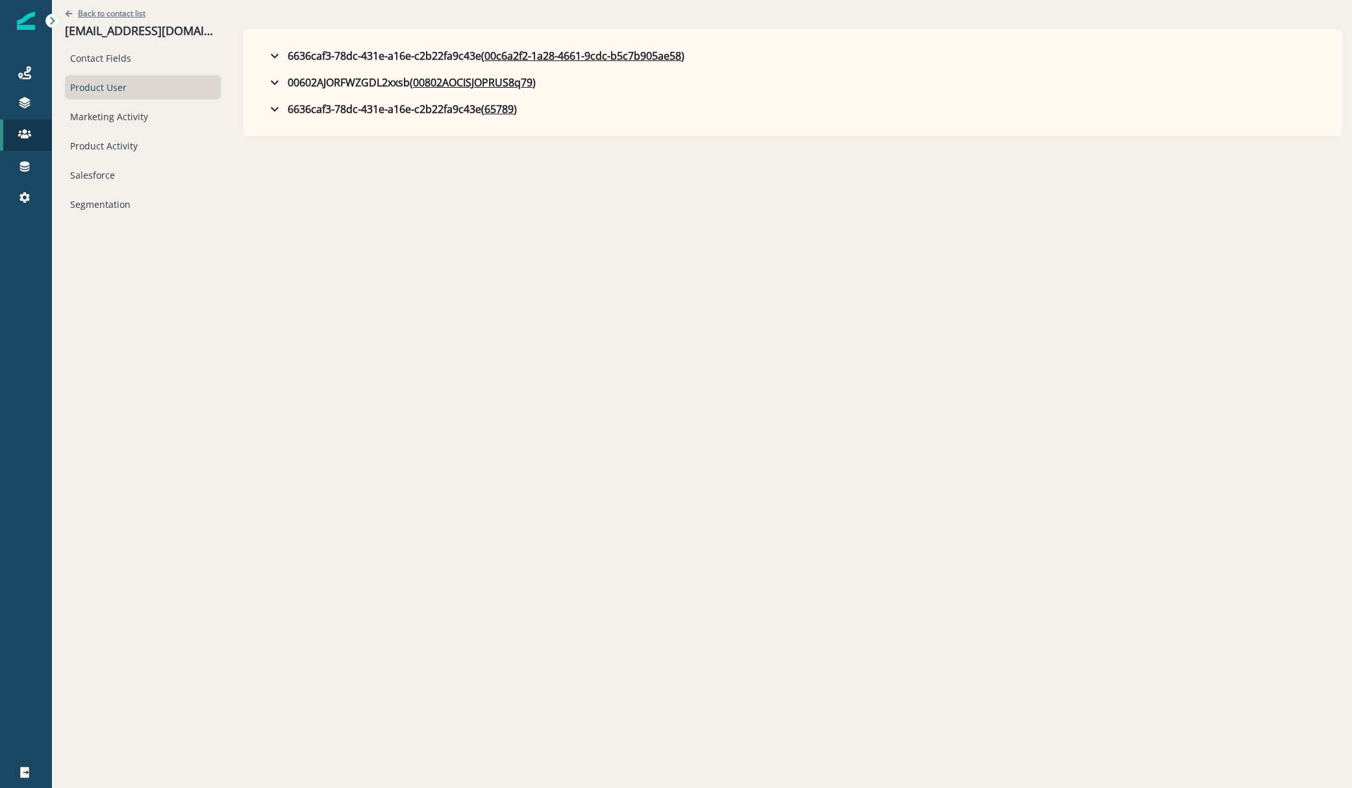
click at [94, 16] on p "Back to contact list" at bounding box center [112, 13] width 68 height 11
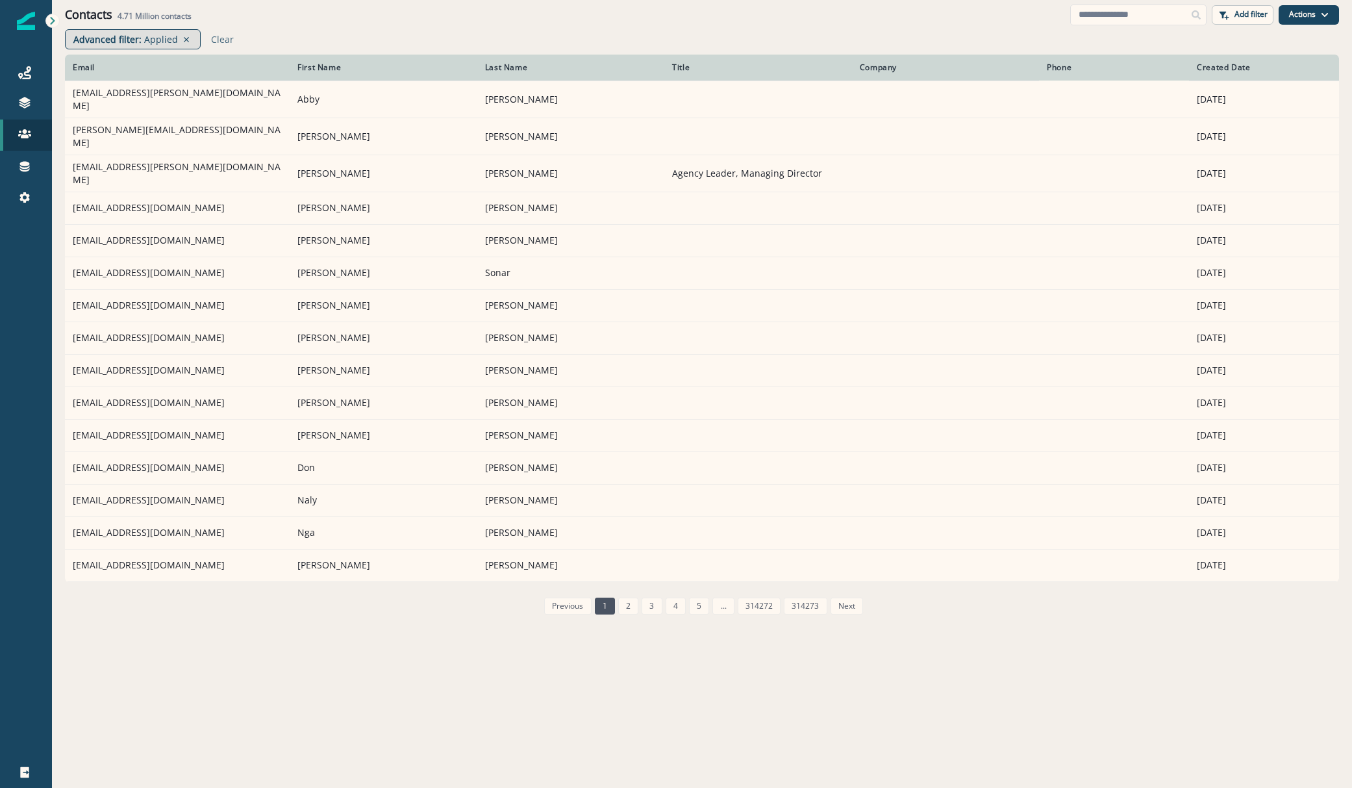
click at [138, 36] on p "Advanced filter :" at bounding box center [107, 39] width 68 height 14
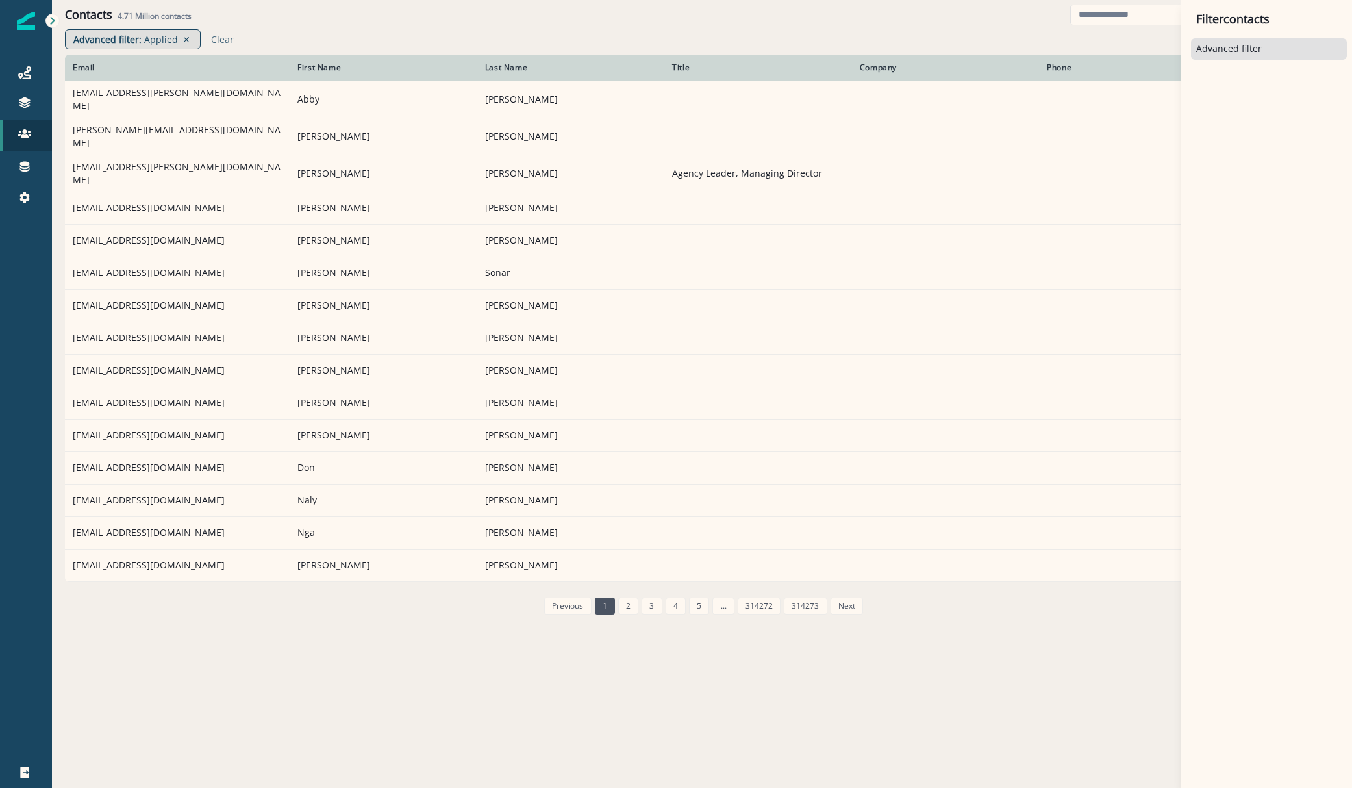
click at [138, 36] on div "Filter contacts Advanced filter Advanced filter Clear All contact s who have, I…" at bounding box center [676, 394] width 1352 height 788
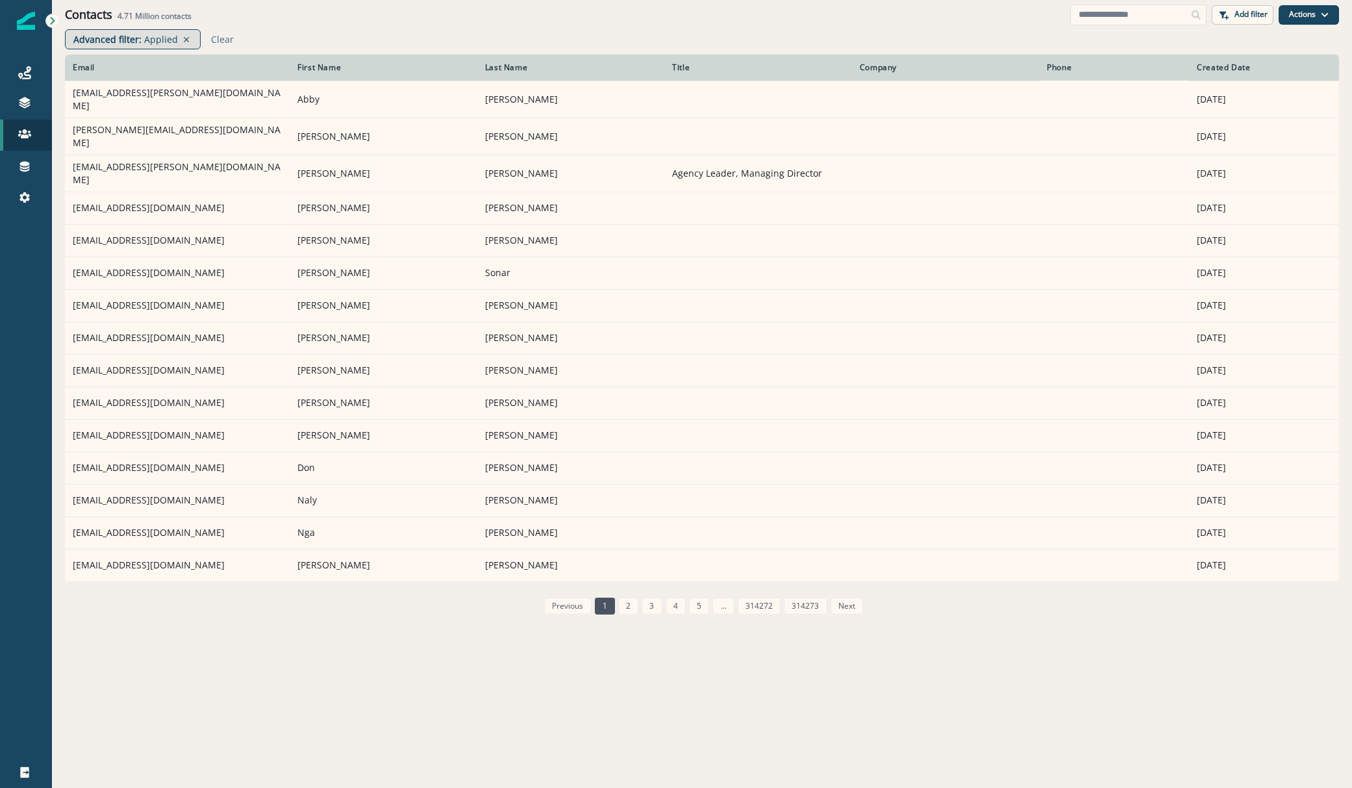
click at [138, 36] on p "Advanced filter :" at bounding box center [107, 39] width 68 height 14
click at [103, 41] on p "Advanced filter :" at bounding box center [107, 39] width 68 height 14
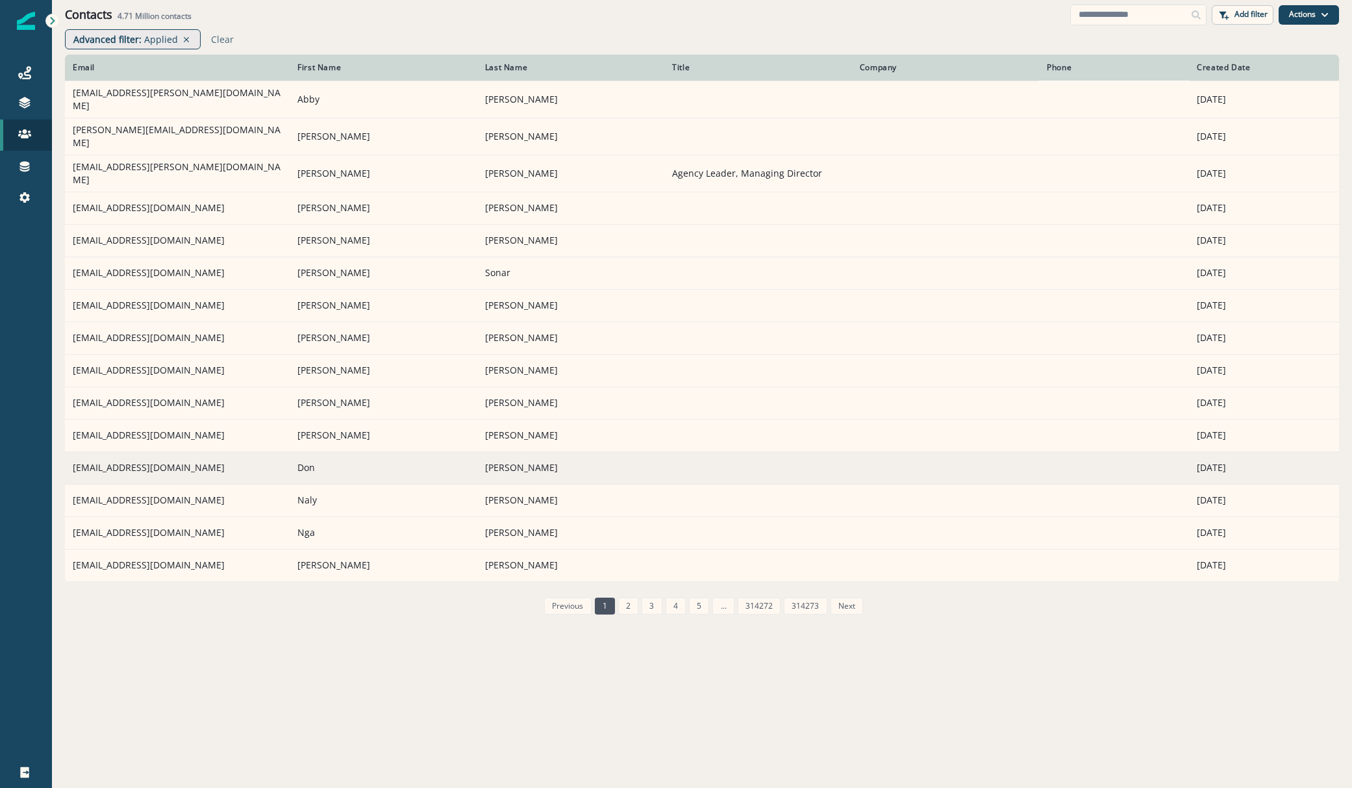
click at [115, 458] on td "don@mulletpv.com" at bounding box center [177, 467] width 225 height 32
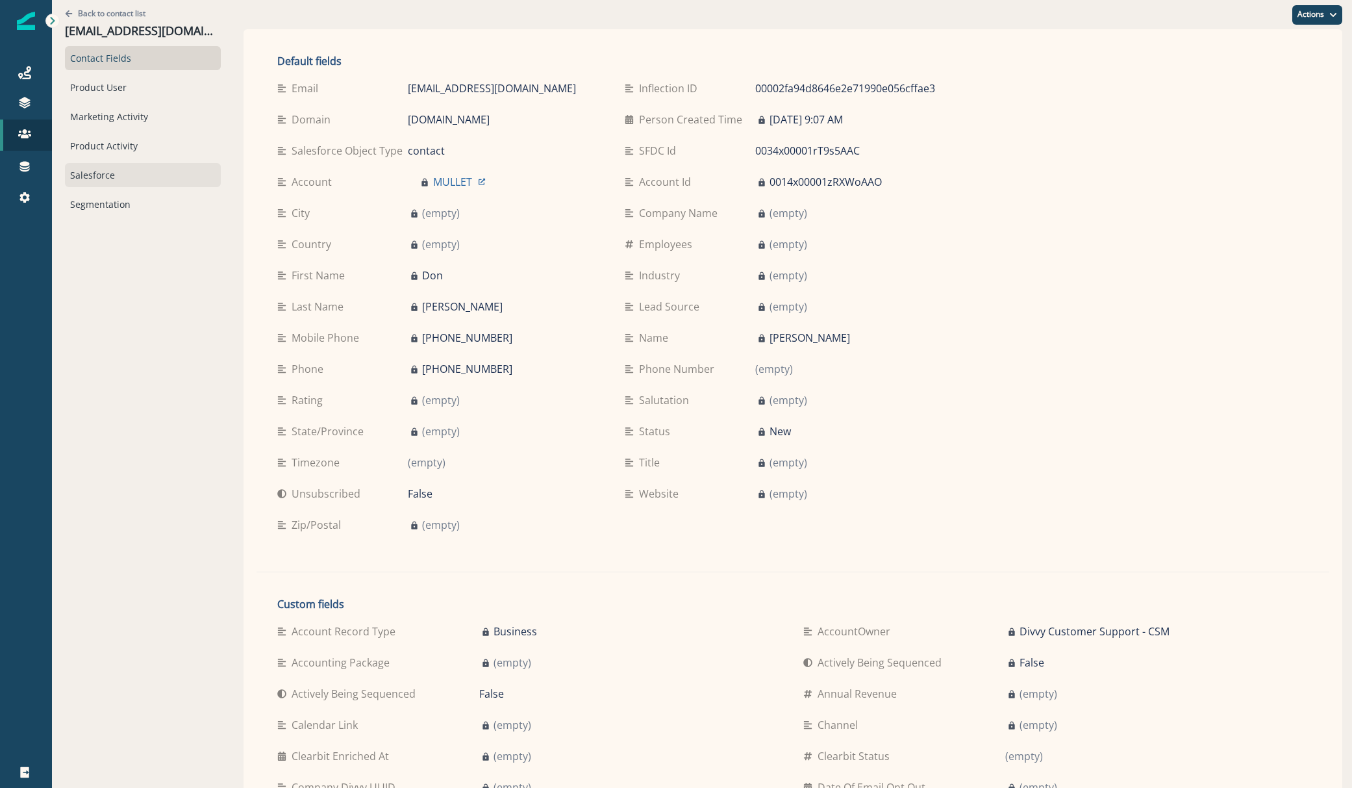
click at [103, 177] on div "Salesforce" at bounding box center [143, 175] width 156 height 24
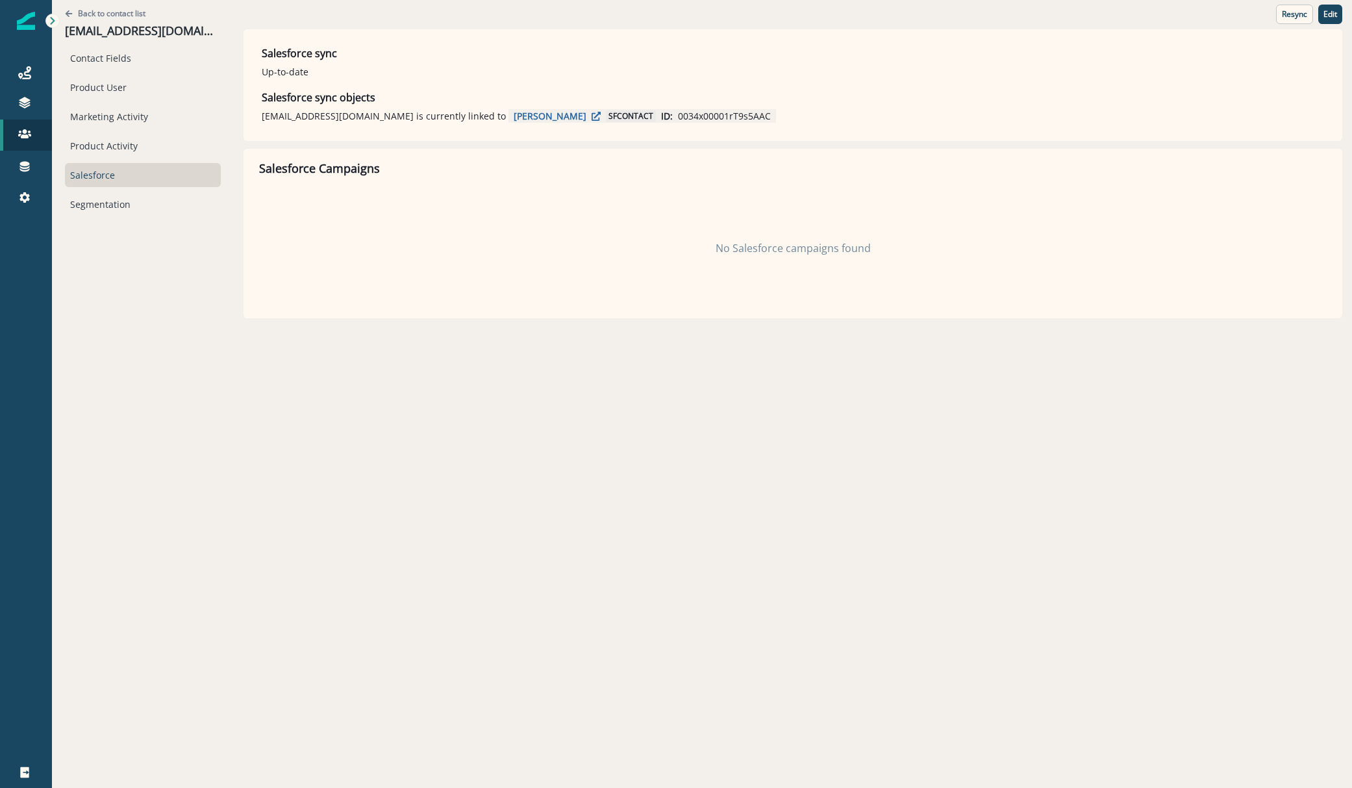
click at [606, 113] on span "SF contact" at bounding box center [631, 116] width 50 height 12
click at [661, 116] on p "ID:" at bounding box center [667, 116] width 12 height 14
click at [514, 116] on button "Don draper" at bounding box center [557, 116] width 87 height 12
